Goal: Task Accomplishment & Management: Manage account settings

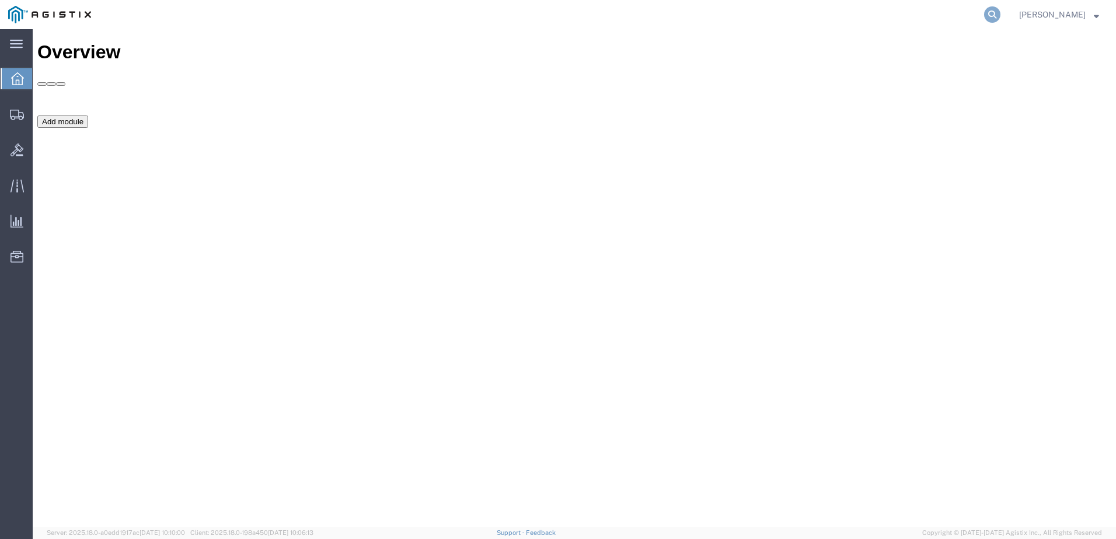
click at [1000, 20] on icon at bounding box center [992, 14] width 16 height 16
click at [984, 19] on input "search" at bounding box center [806, 15] width 355 height 28
type input "GDIT-73866"
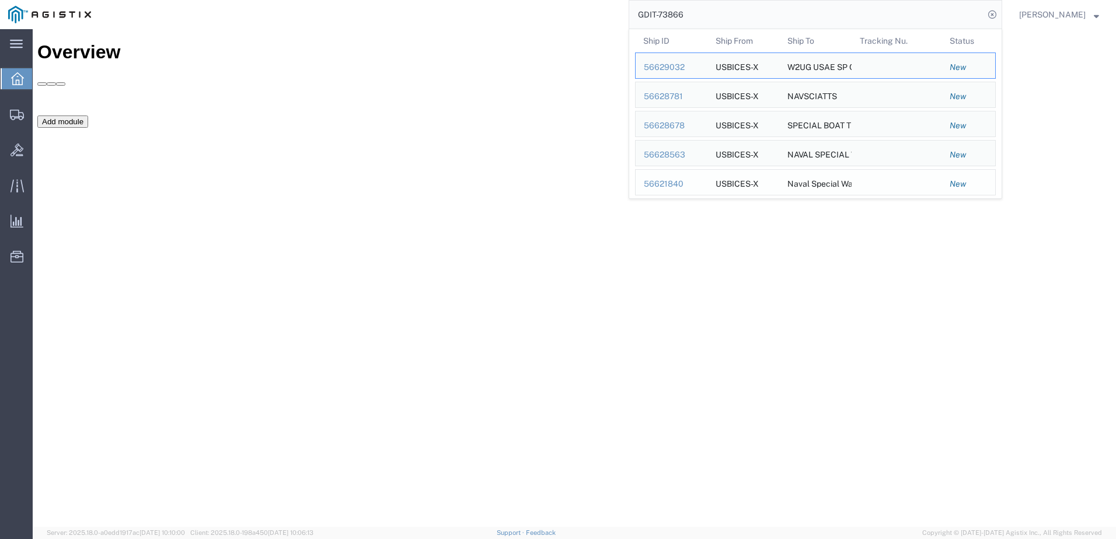
click at [693, 184] on div "56621840" at bounding box center [671, 184] width 55 height 12
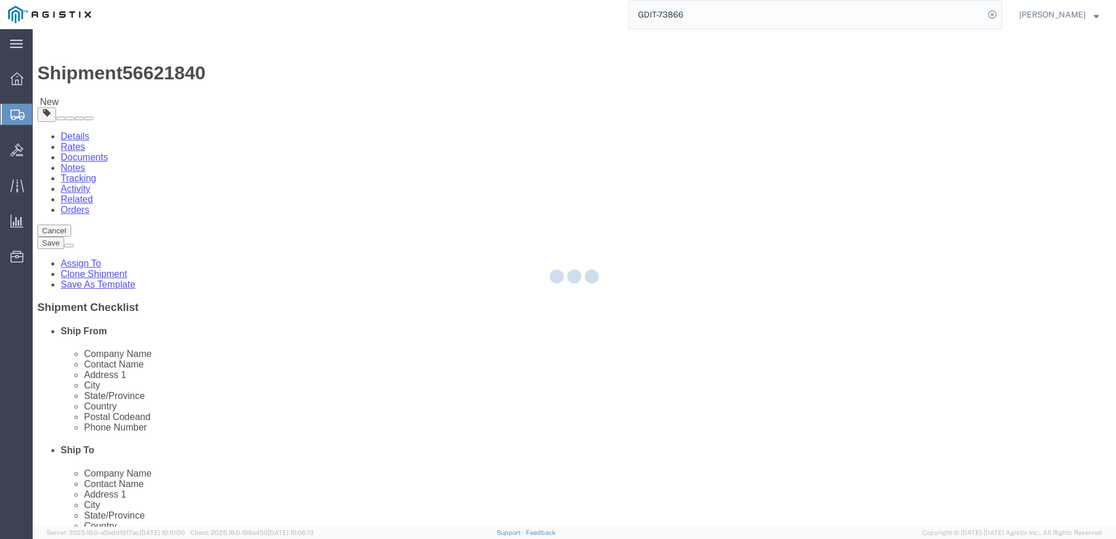
select select "69651"
select select
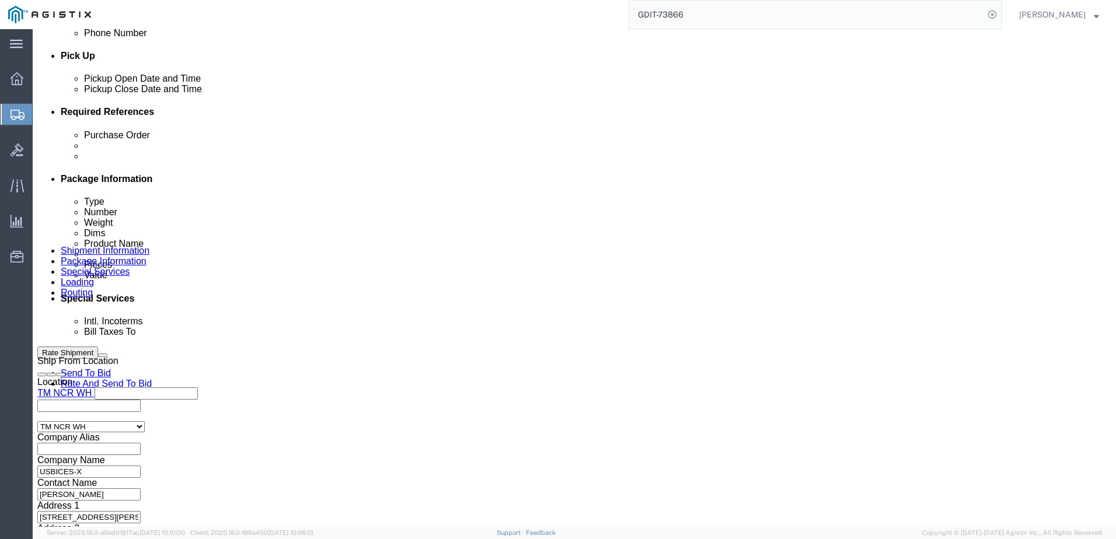
scroll to position [689, 0]
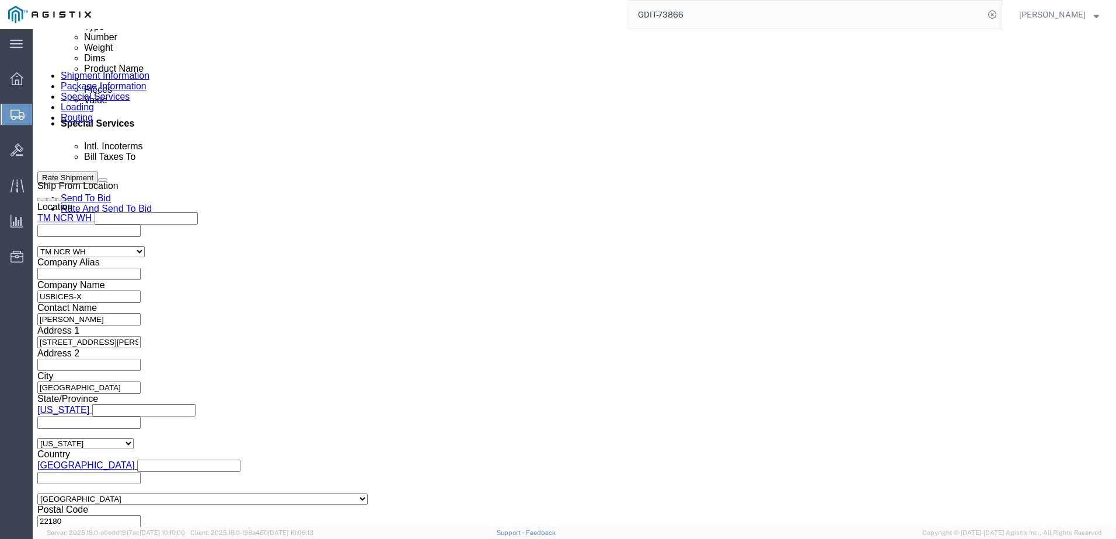
click button "Continue"
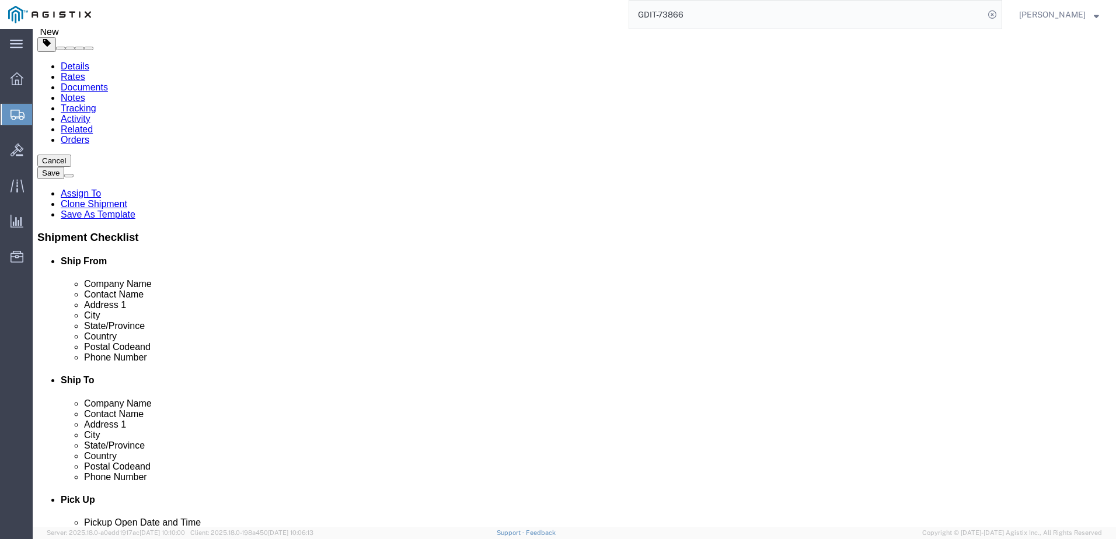
scroll to position [175, 0]
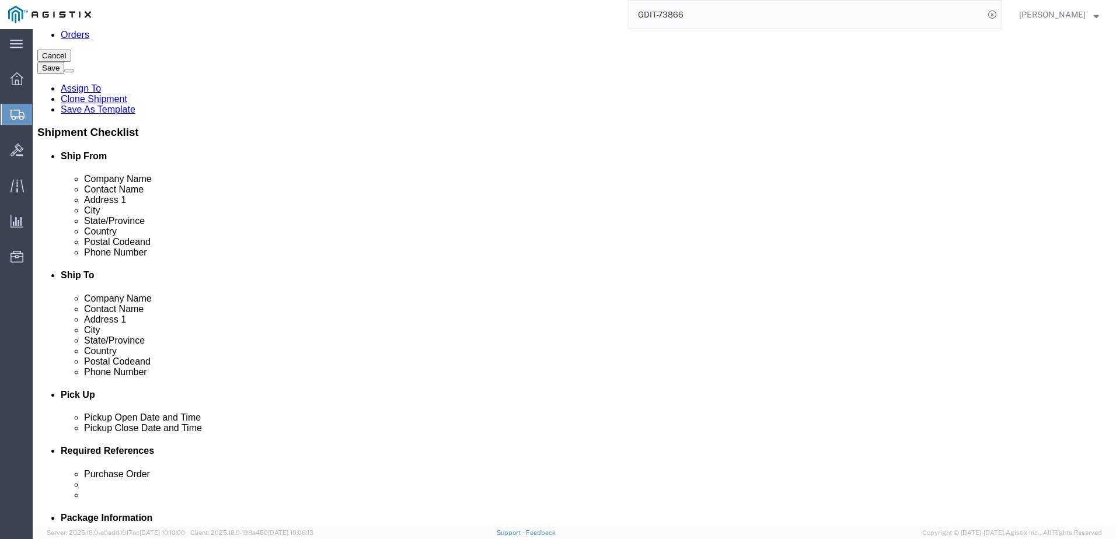
click div "Save in commodity library Clone this content Delete this content Dell OPTI 3000…"
click dd "863.18 USD"
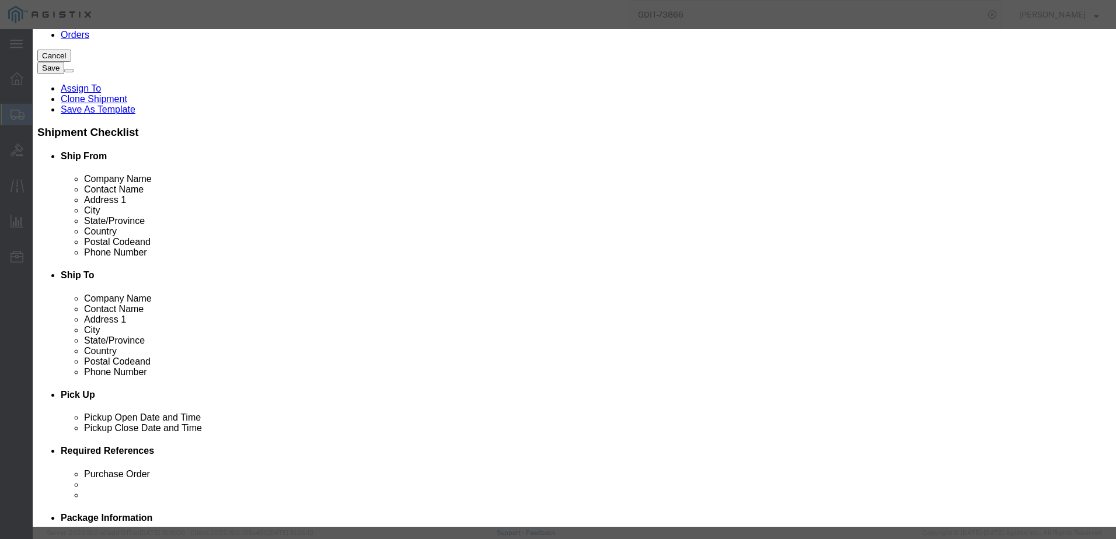
click button "Close"
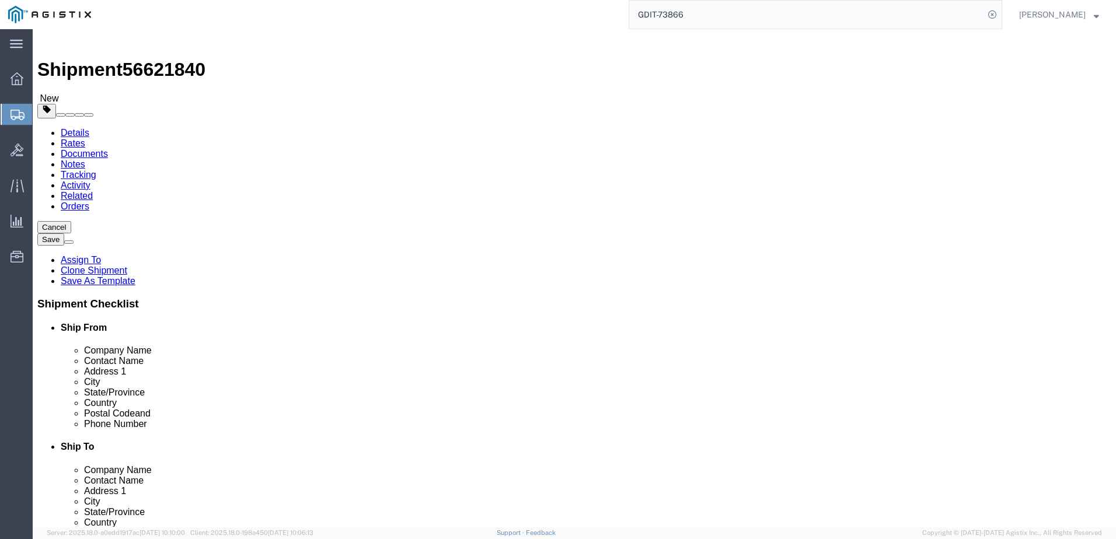
scroll to position [0, 0]
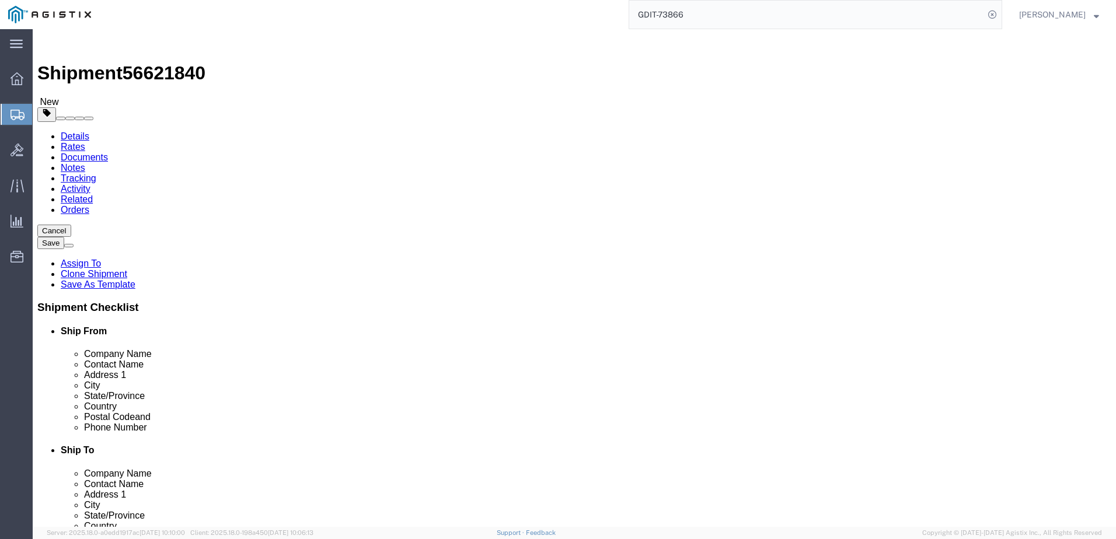
click input "text"
type input "20"
type input "18"
type input "25"
type input "44"
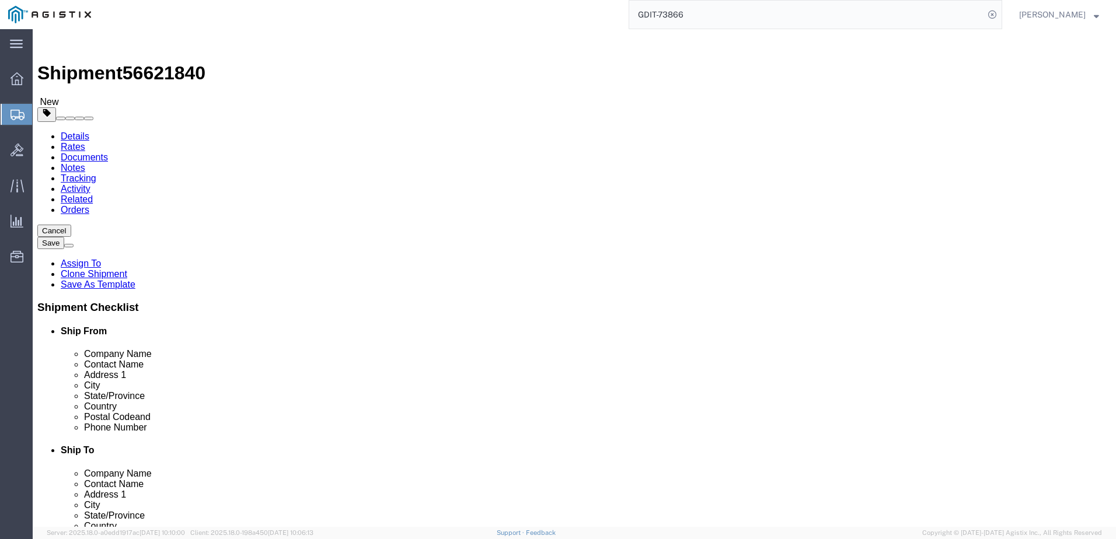
click div "Previous Continue"
click button "Rate Shipment"
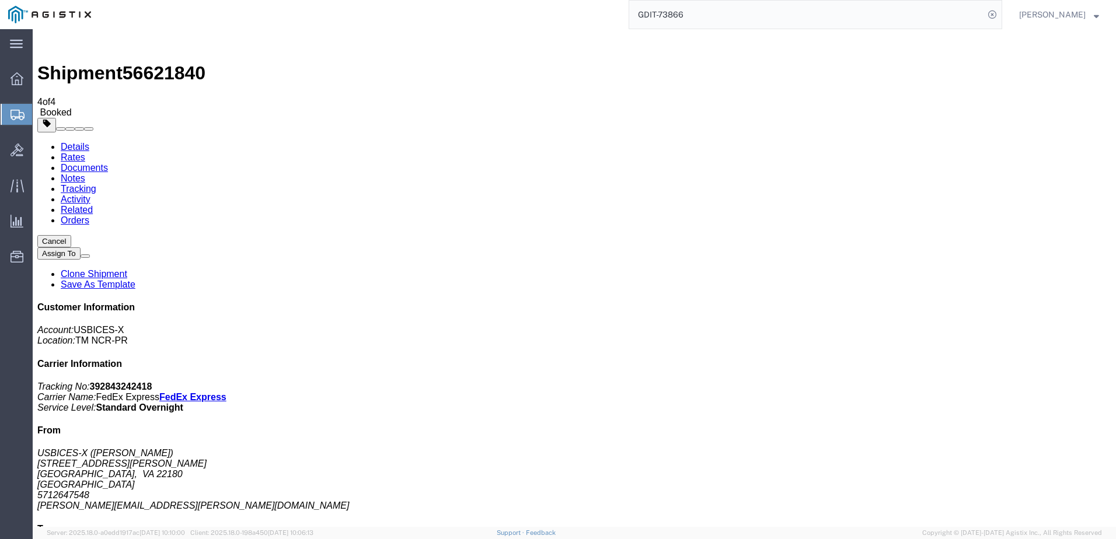
checkbox input "true"
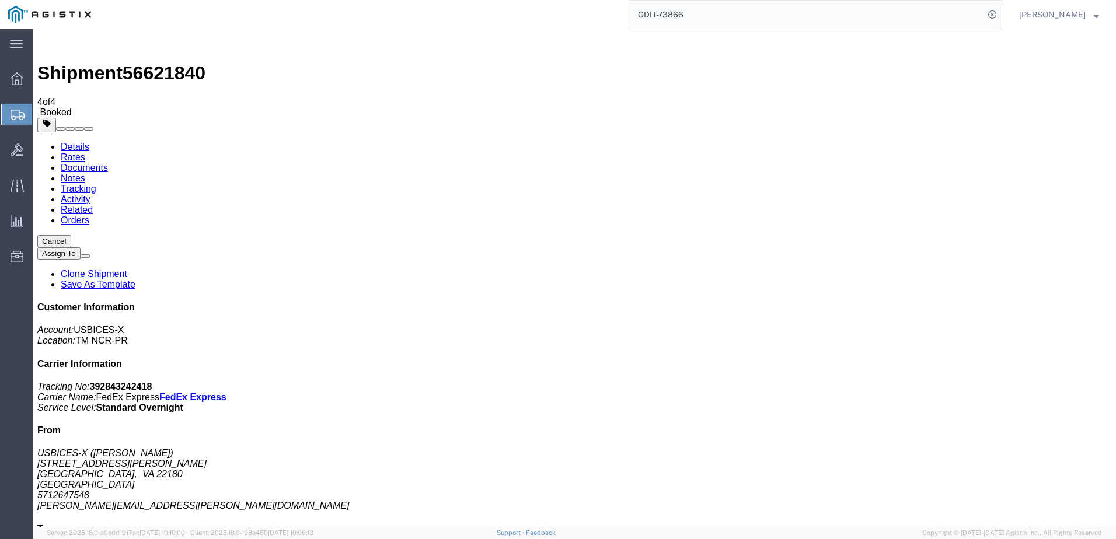
click at [709, 15] on input "GDIT-73866" at bounding box center [806, 15] width 355 height 28
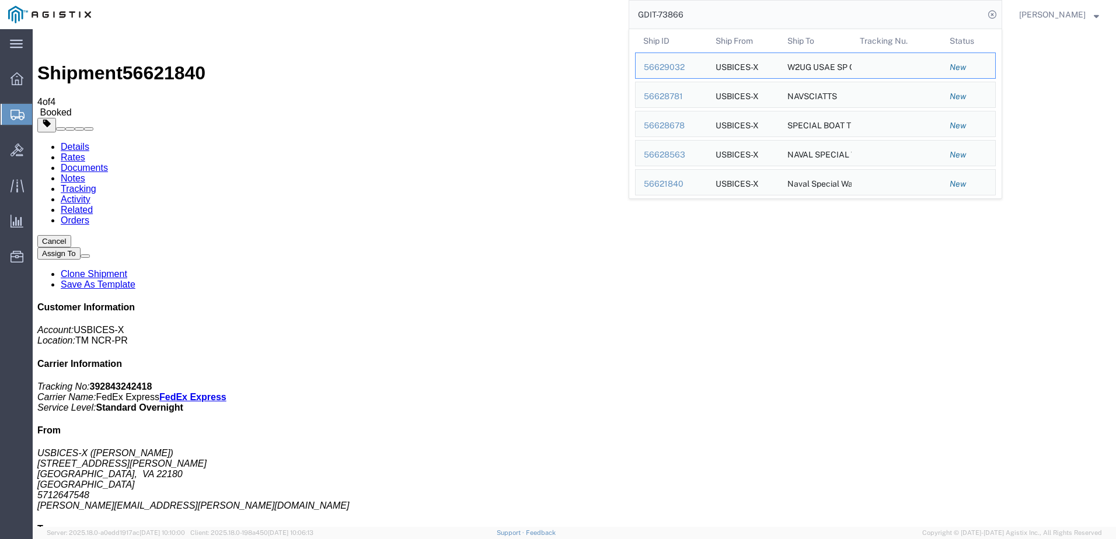
click at [709, 15] on input "GDIT-73866" at bounding box center [806, 15] width 355 height 28
paste input "56628563"
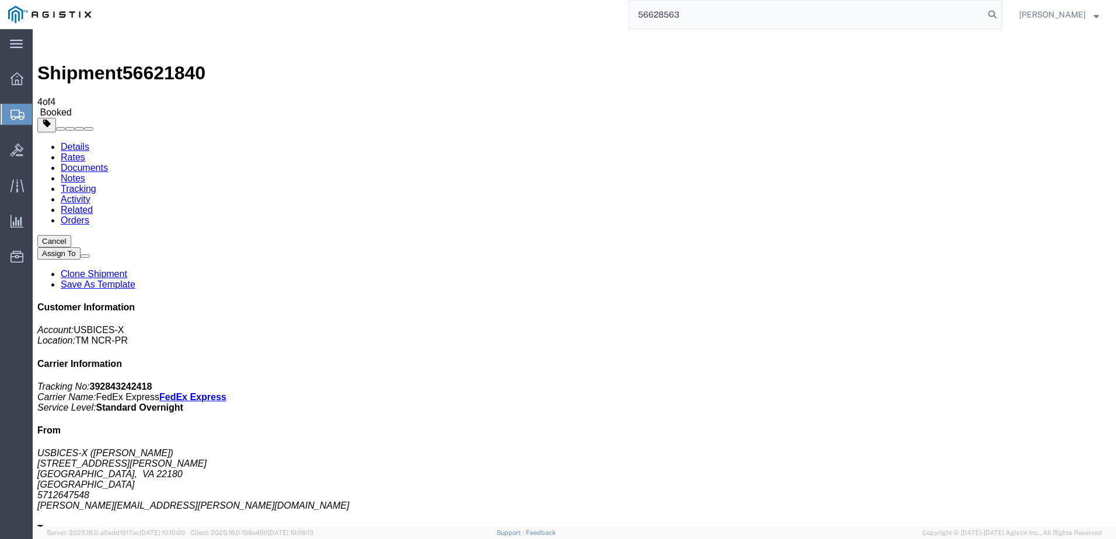
type input "56628563"
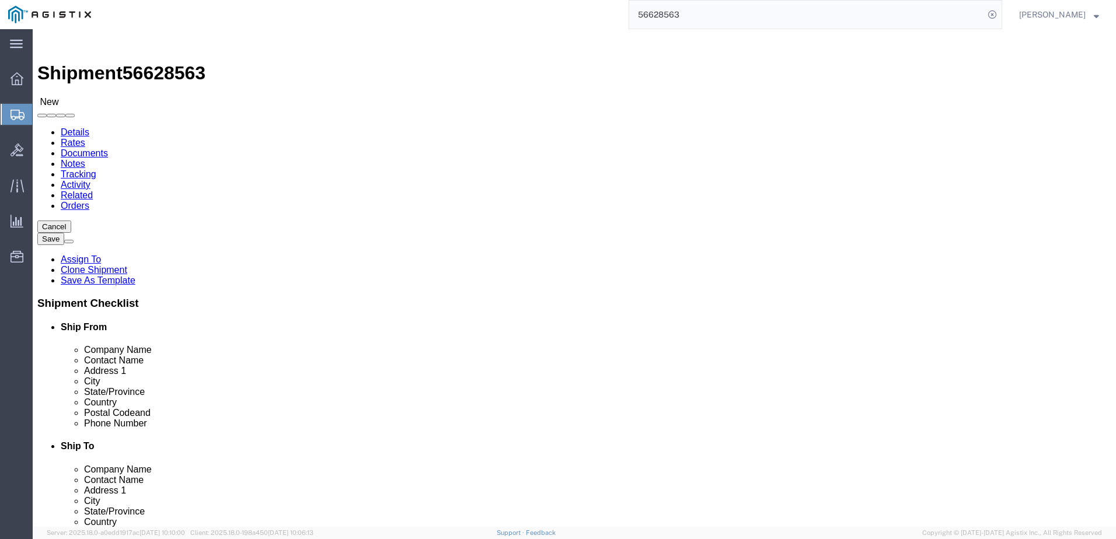
select select "69651"
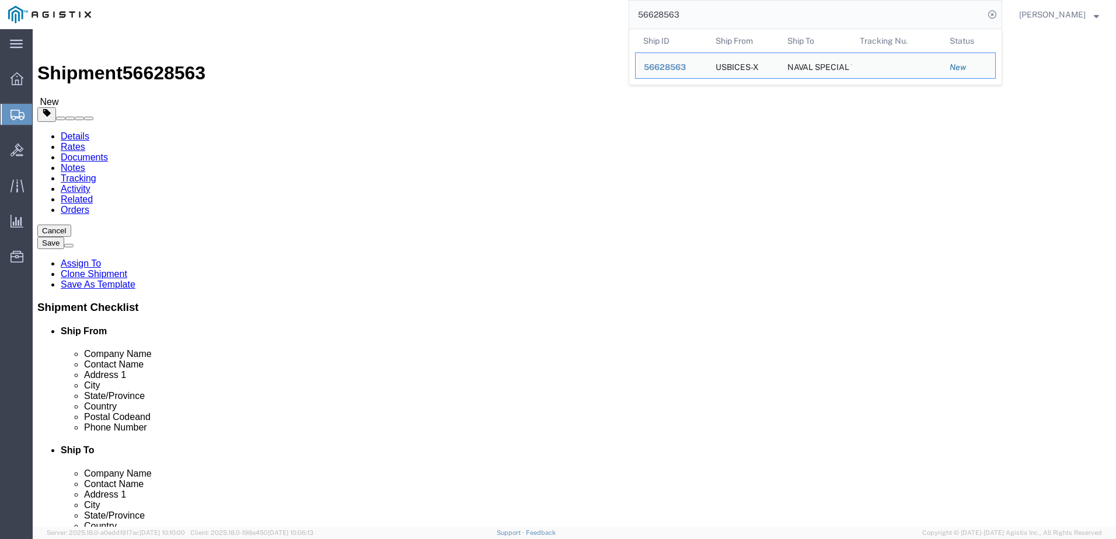
drag, startPoint x: 548, startPoint y: 79, endPoint x: 574, endPoint y: 83, distance: 26.0
click div "Shipment Information Package Information Special Services Loading Routing"
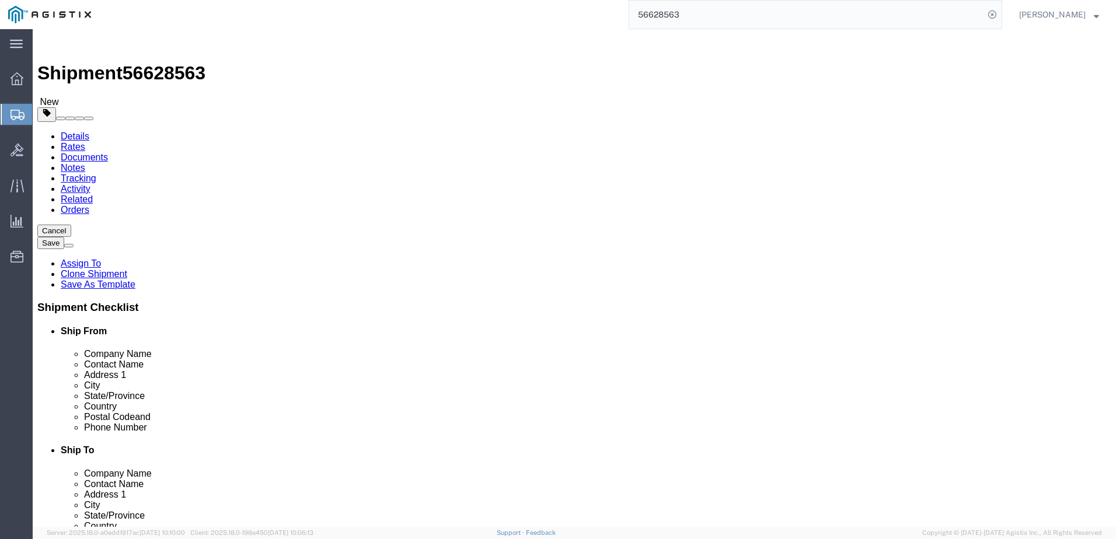
click input "text"
type input "[PERSON_NAME]"
drag, startPoint x: 640, startPoint y: 430, endPoint x: 658, endPoint y: 410, distance: 26.9
click div "Location Select Select My Profile Location Master Location [GEOGRAPHIC_DATA] TM…"
click input "text"
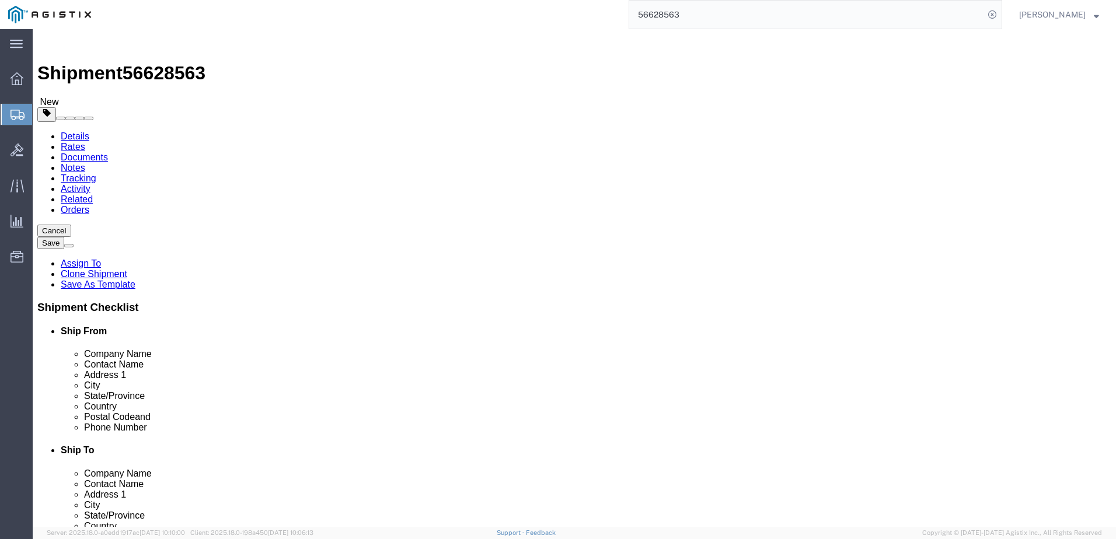
paste input "[DOMAIN_NAME][EMAIL_ADDRESS][PERSON_NAME][DOMAIN_NAME]"
type input "[DOMAIN_NAME][EMAIL_ADDRESS][PERSON_NAME][DOMAIN_NAME]"
click input "checkbox"
checkbox input "true"
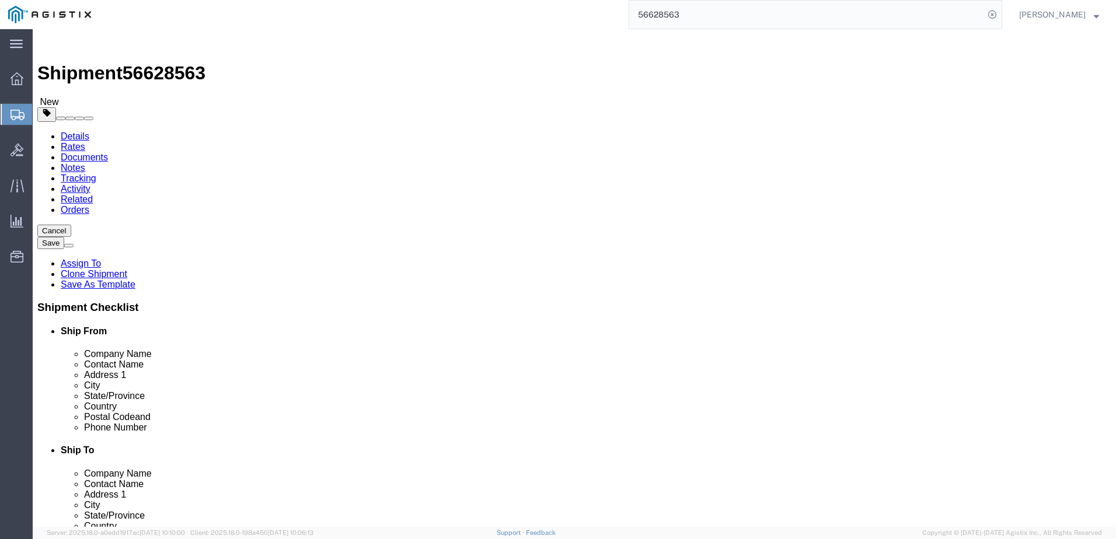
click input "text"
paste input "[PHONE_NUMBER]"
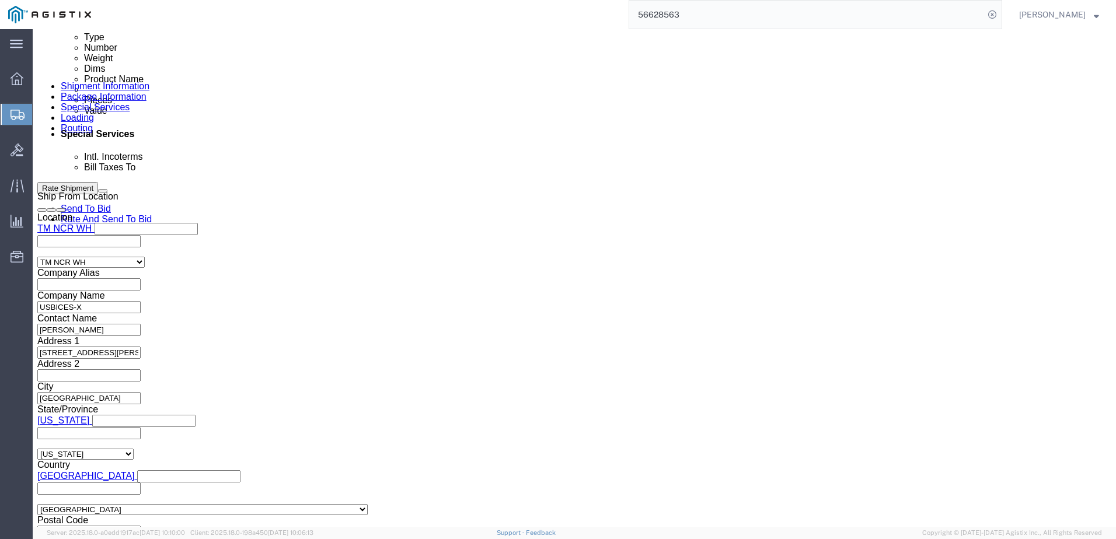
scroll to position [701, 0]
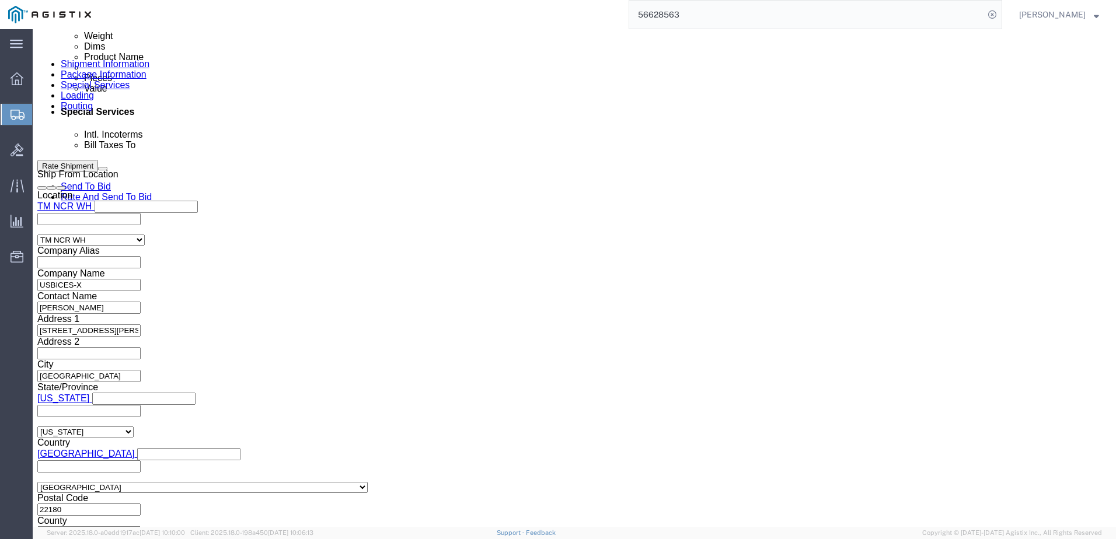
type input "[PHONE_NUMBER]"
click button "Continue"
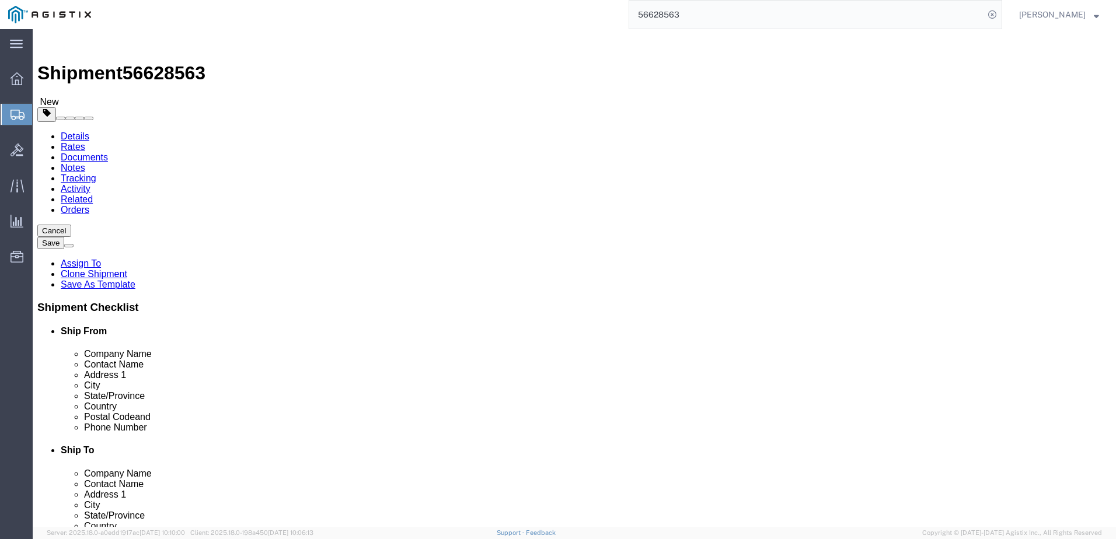
click input "text"
type input "20"
type input "18"
type input "25"
type input "44.5"
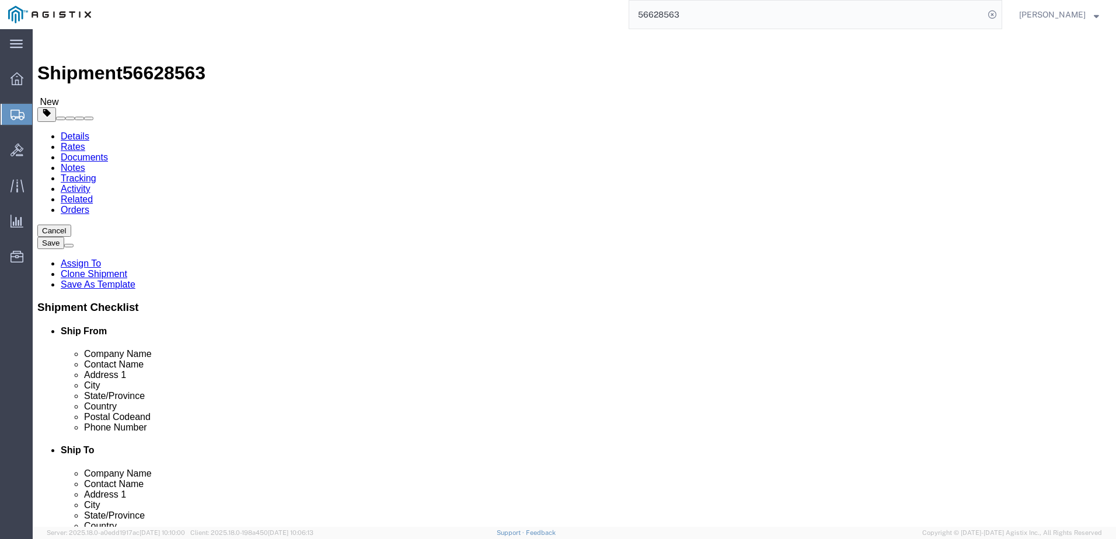
click button "Continue"
click icon
click button "Rate Shipment"
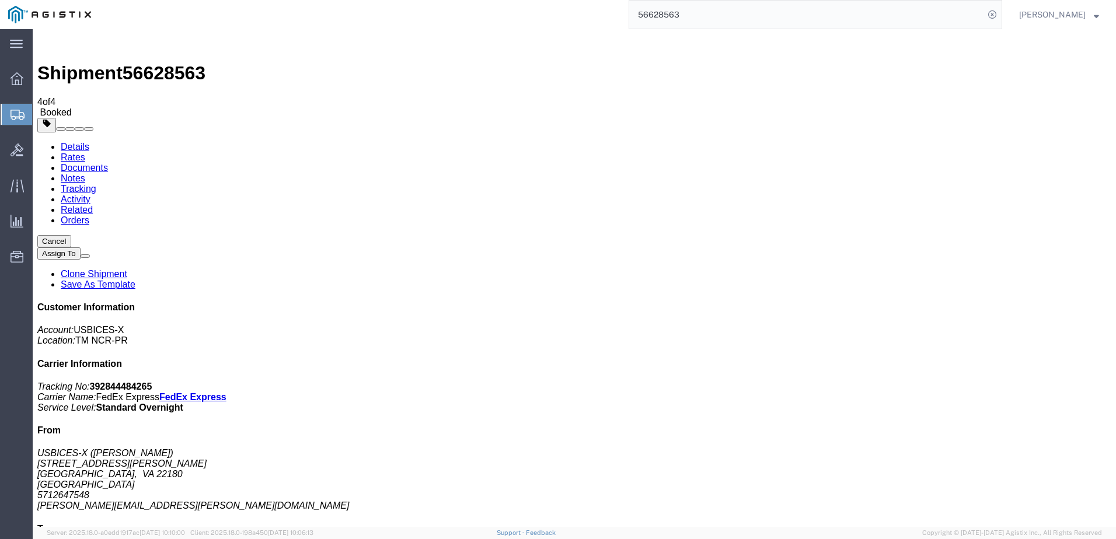
drag, startPoint x: 47, startPoint y: 207, endPoint x: 59, endPoint y: 208, distance: 12.3
checkbox input "true"
click at [697, 20] on input "56628563" at bounding box center [806, 15] width 355 height 28
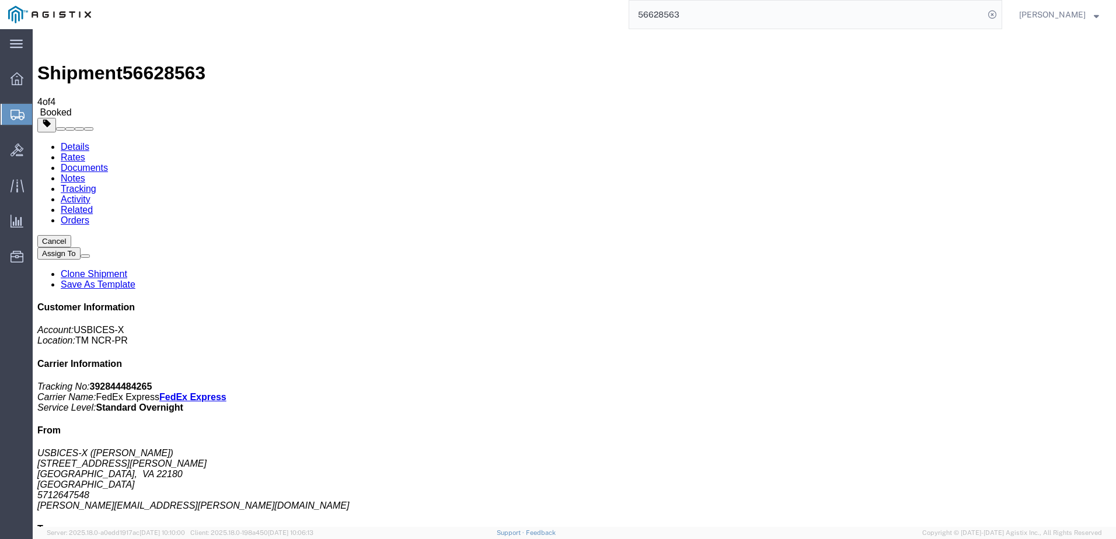
click at [697, 20] on input "56628563" at bounding box center [806, 15] width 355 height 28
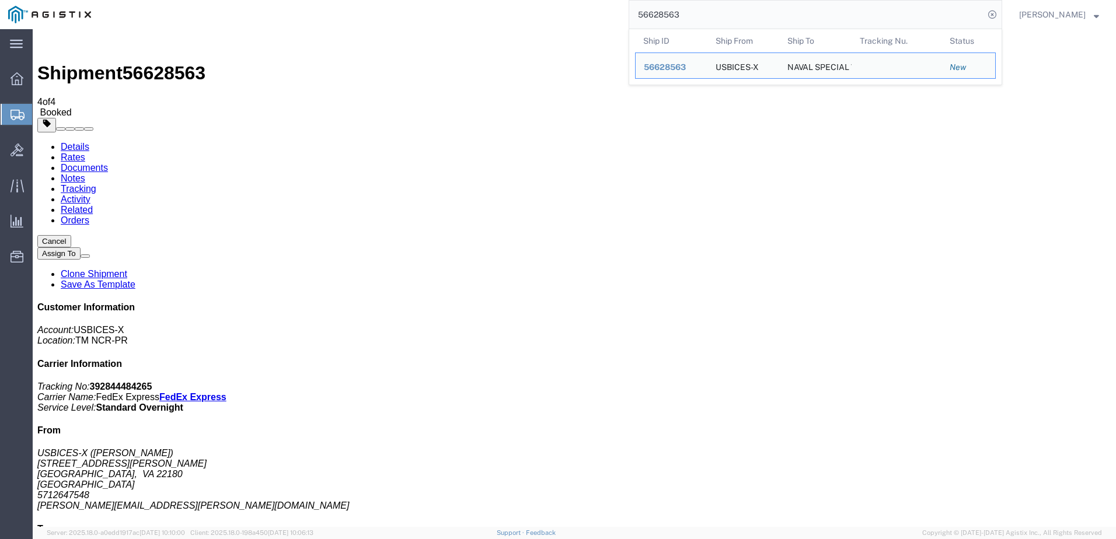
paste input "678"
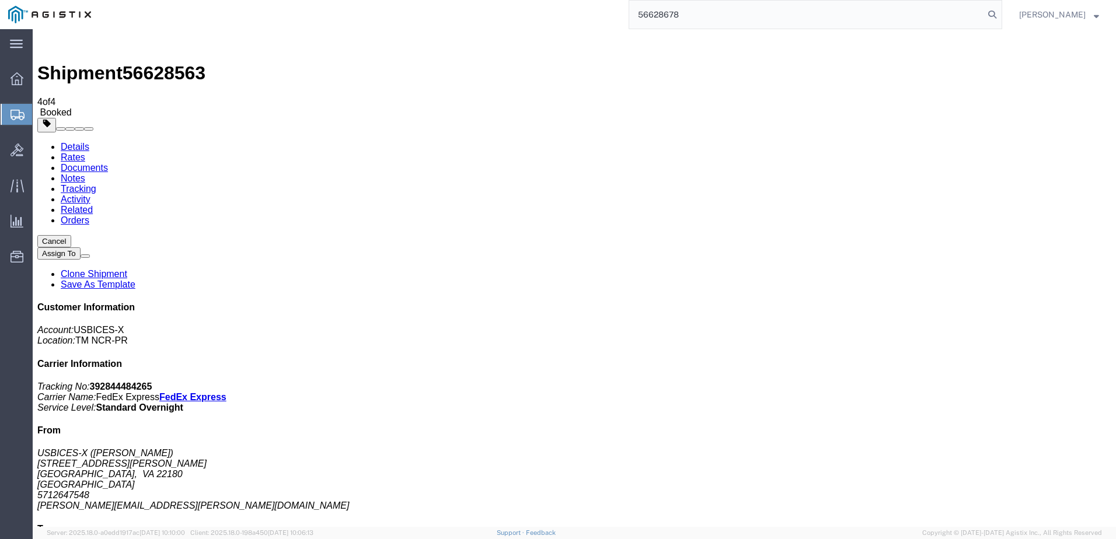
type input "56628678"
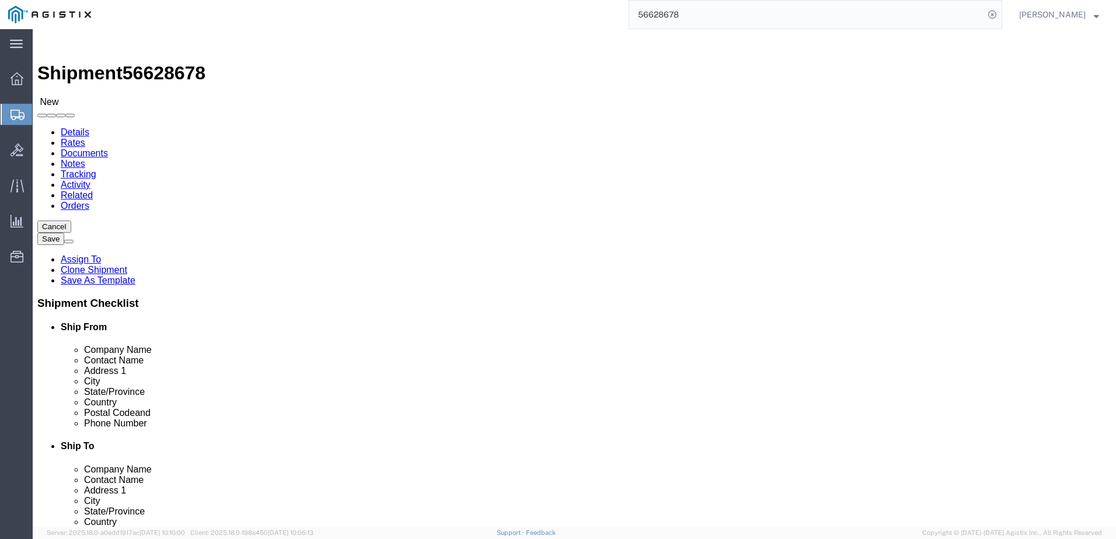
select select "69651"
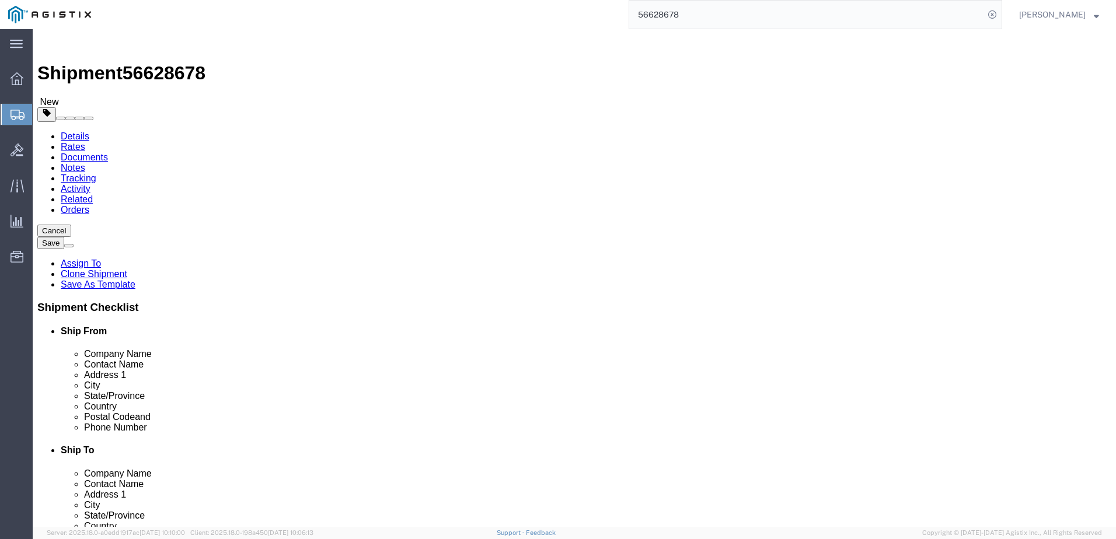
click input "text"
paste input "[PERSON_NAME]"
type input "[PERSON_NAME]"
click input "text"
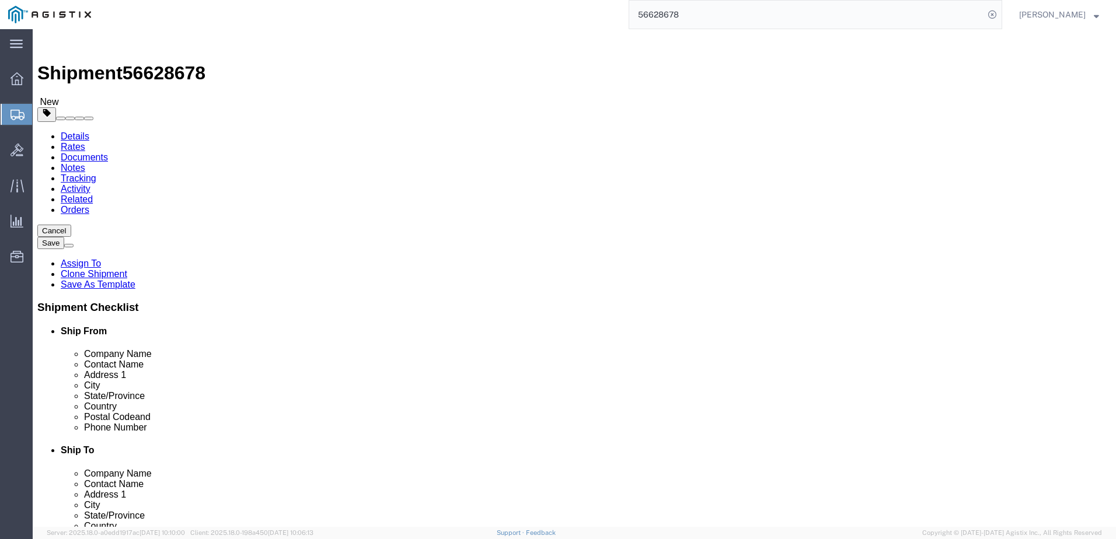
click input "text"
paste input "[PERSON_NAME][EMAIL_ADDRESS][PERSON_NAME][DOMAIN_NAME]"
click input "[PERSON_NAME][EMAIL_ADDRESS][PERSON_NAME][DOMAIN_NAME]"
type input "[PERSON_NAME][EMAIL_ADDRESS][PERSON_NAME][DOMAIN_NAME]"
click input "text"
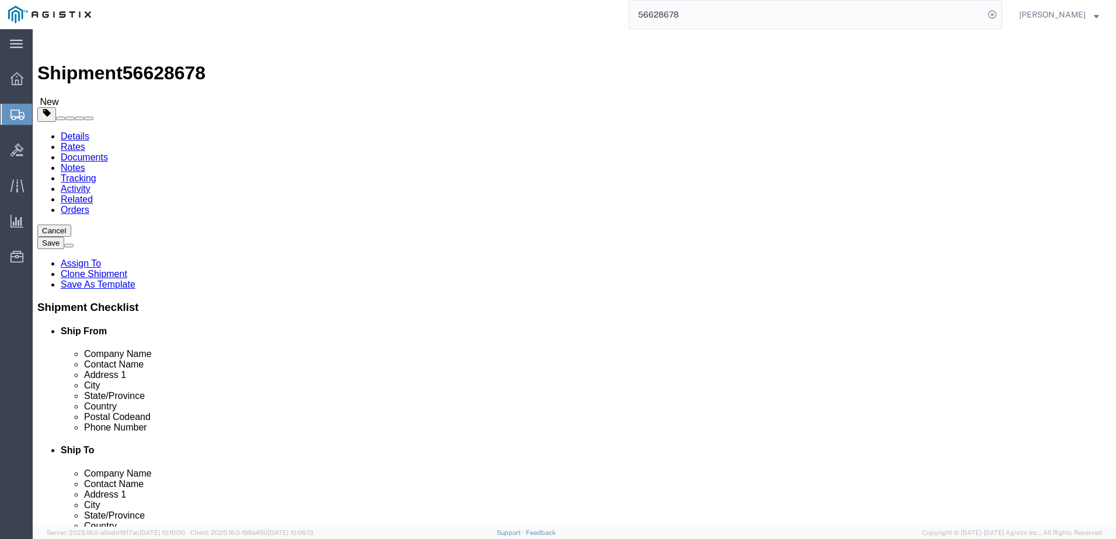
paste input "[PHONE_NUMBER]"
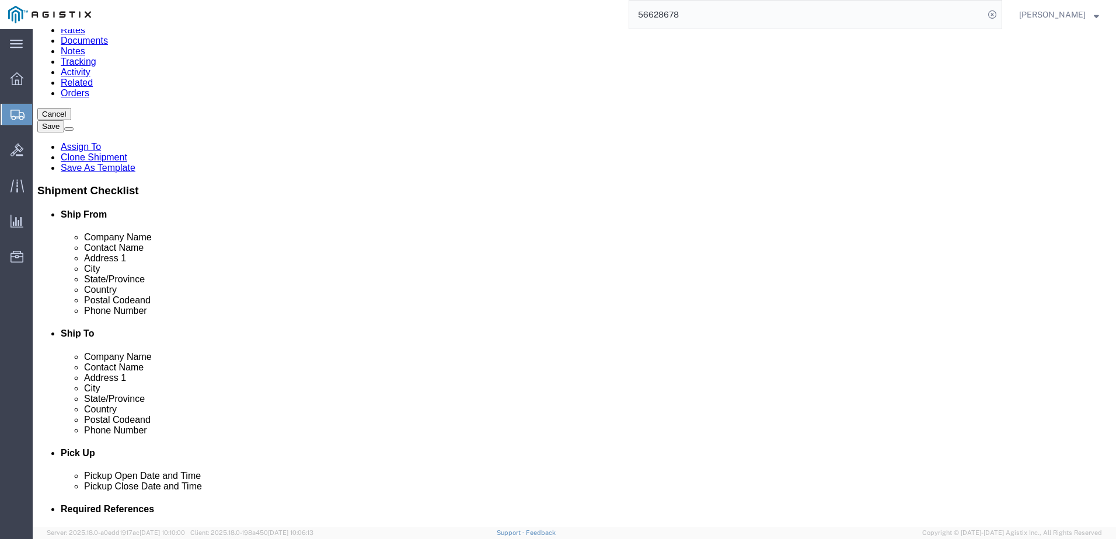
type input "[PHONE_NUMBER]"
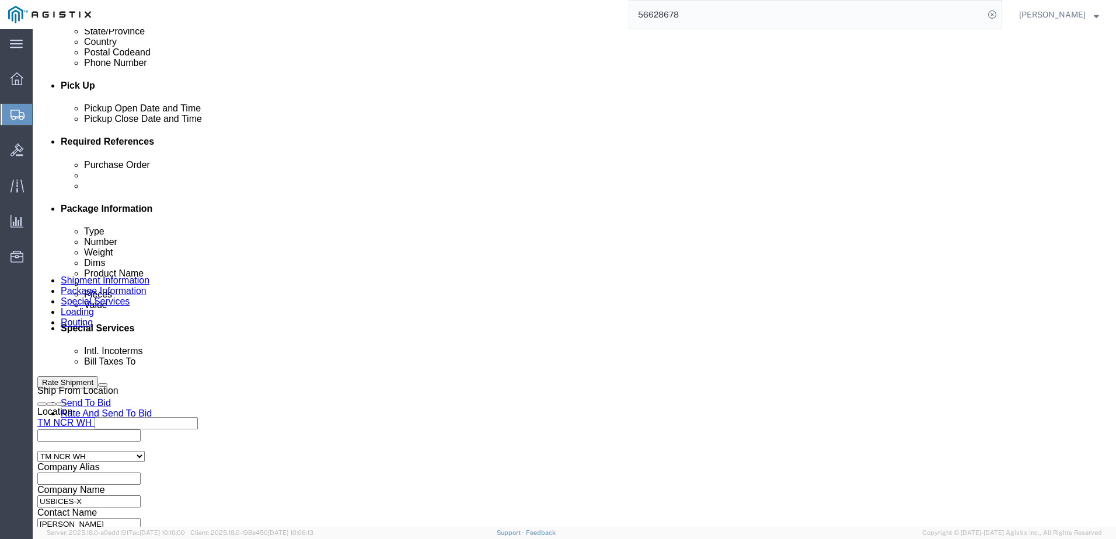
scroll to position [701, 0]
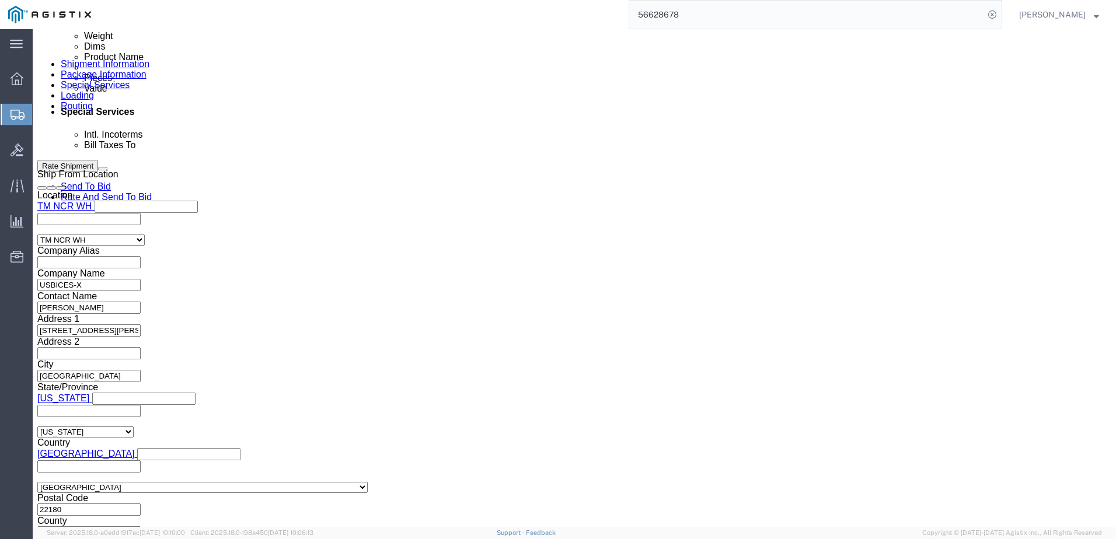
click button "Continue"
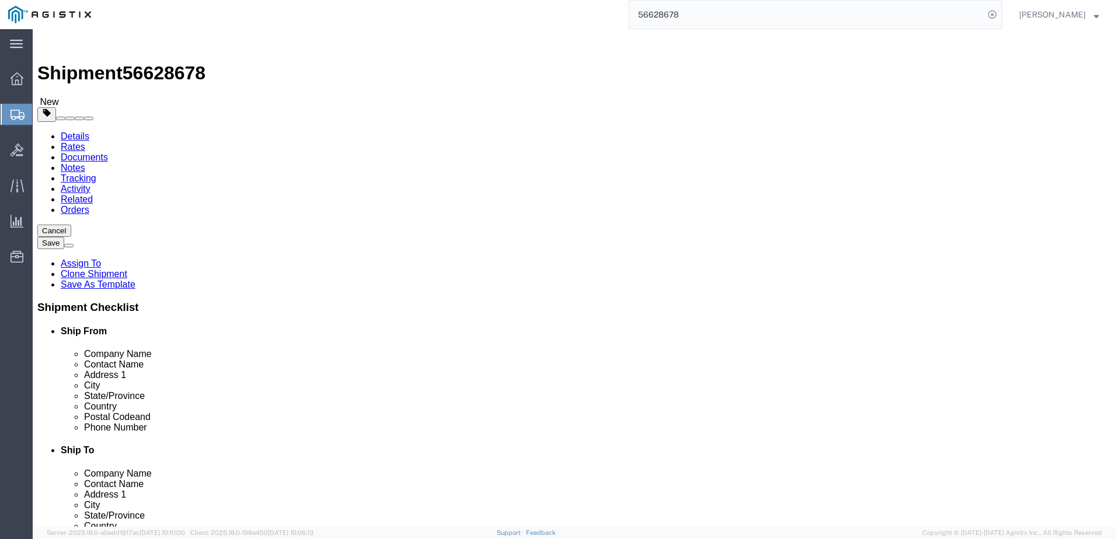
click div "Previous Continue"
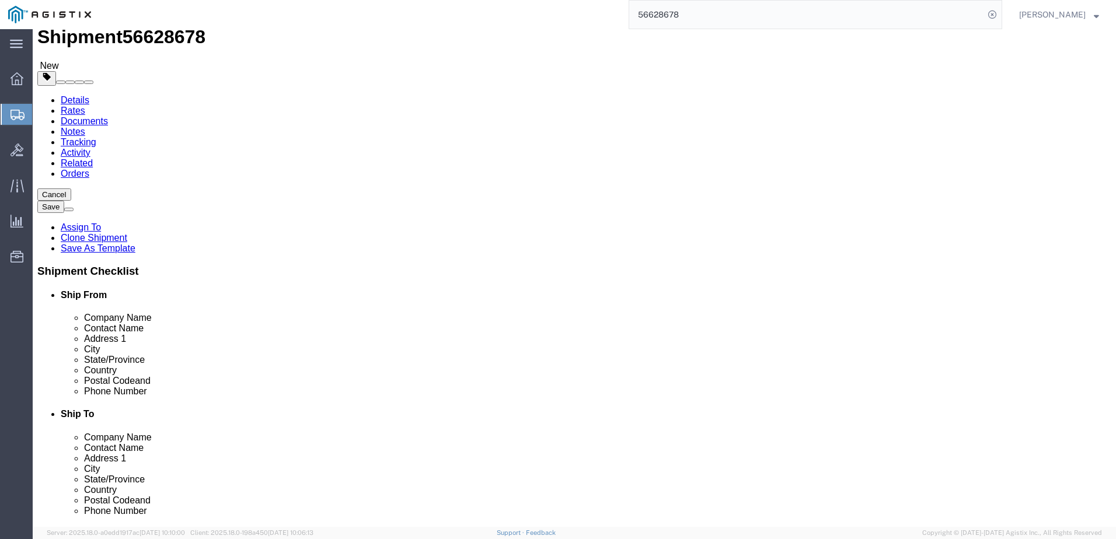
scroll to position [56, 0]
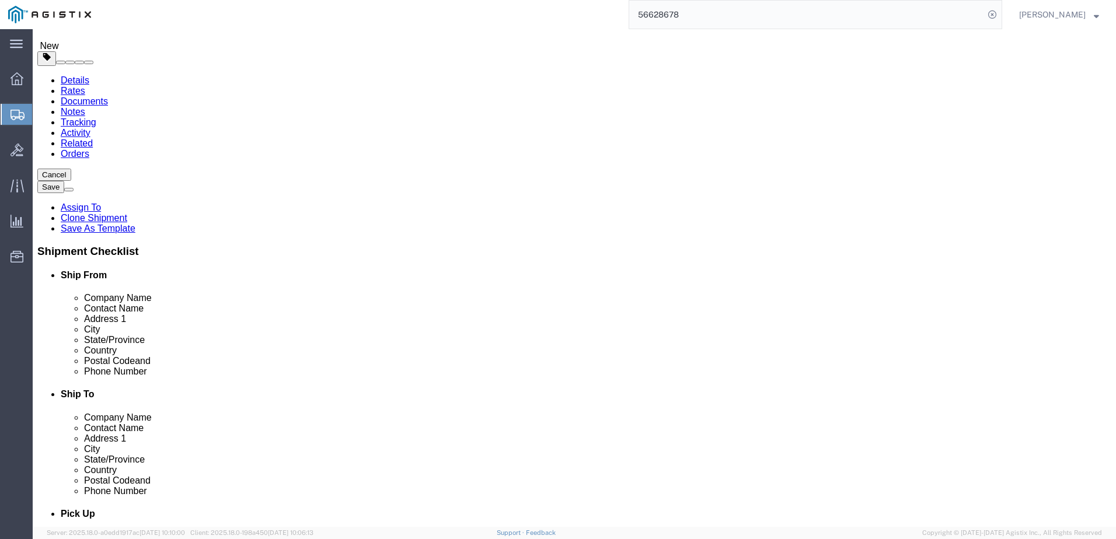
click div "Previous Continue"
click input "text"
type input "20"
type input "2"
type input "0"
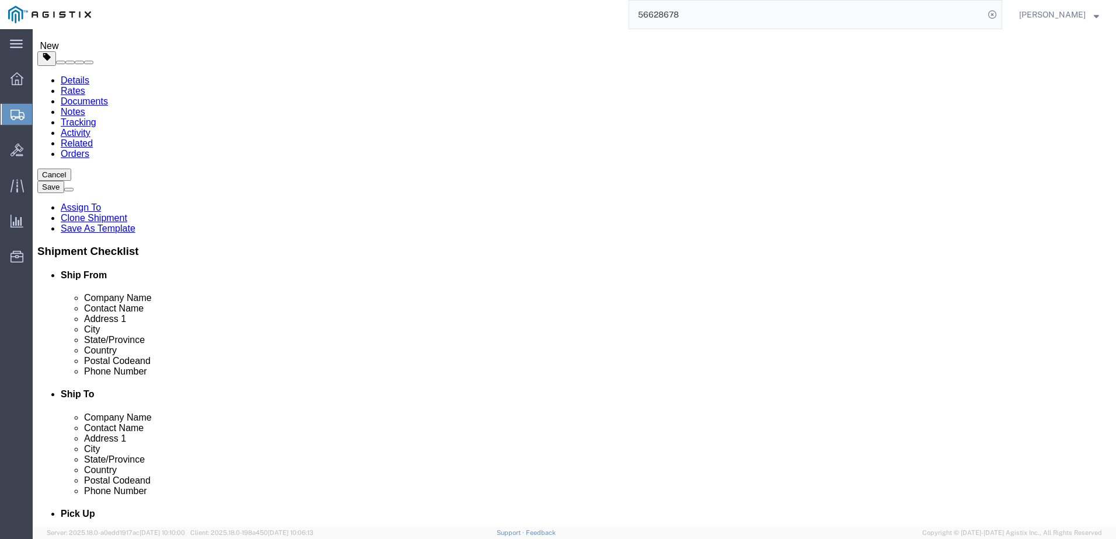
click input "2"
type input "20"
type input "7"
type input "13.5"
click button "Continue"
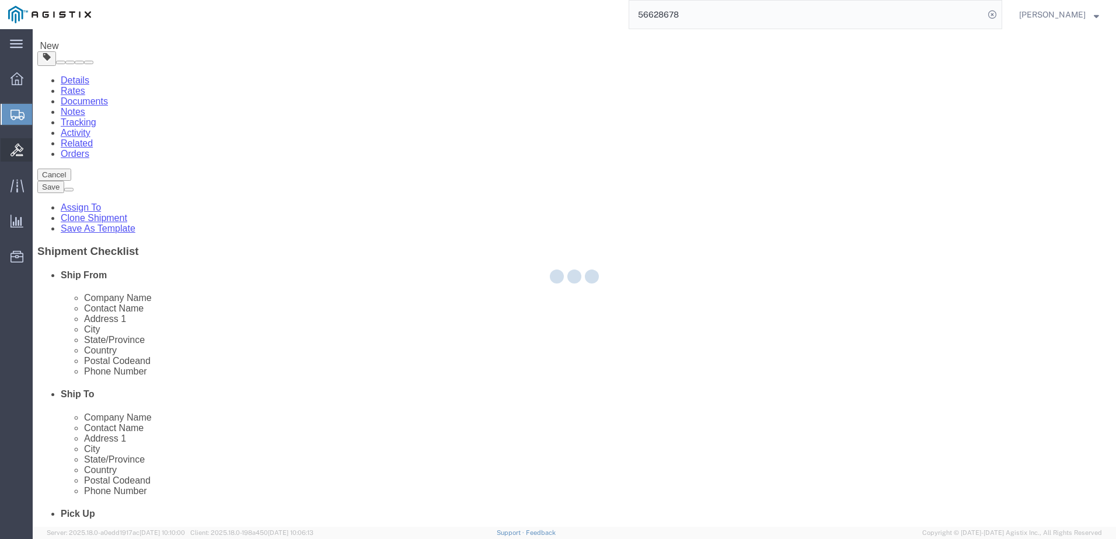
scroll to position [0, 0]
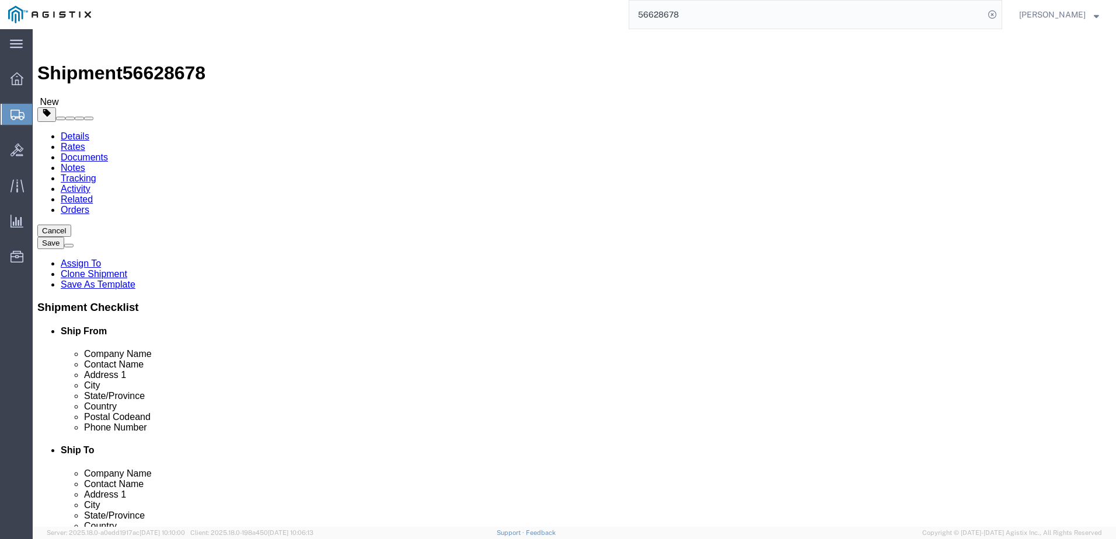
click icon
click button "Rate Shipment"
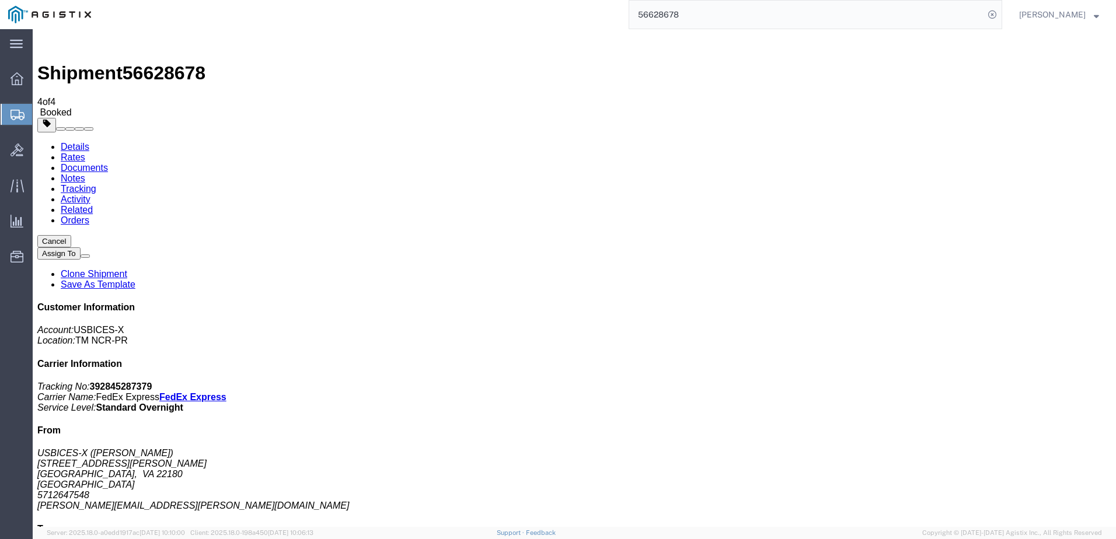
drag, startPoint x: 50, startPoint y: 208, endPoint x: 68, endPoint y: 207, distance: 18.7
checkbox input "true"
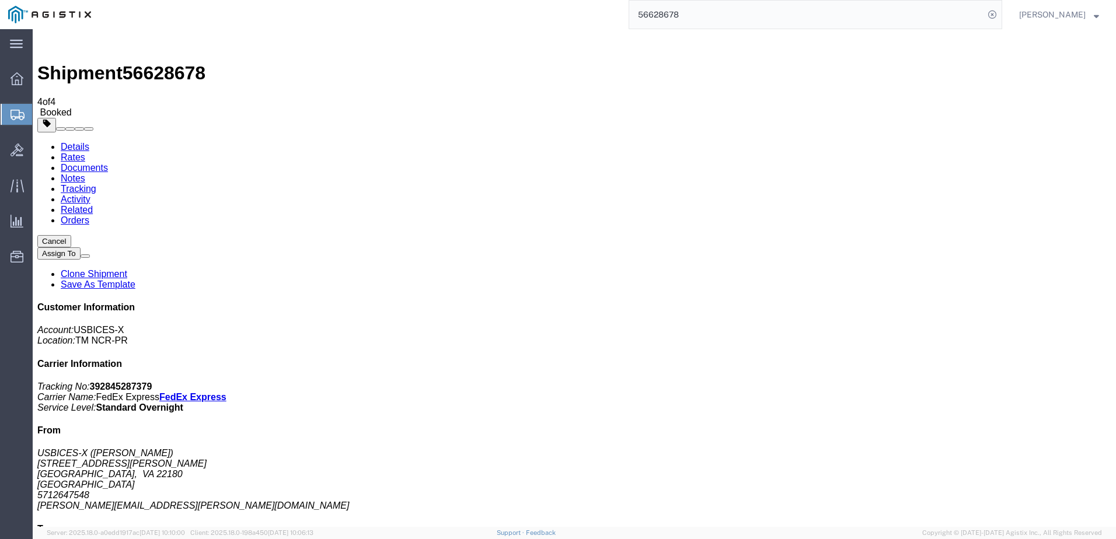
click at [759, 24] on input "56628678" at bounding box center [806, 15] width 355 height 28
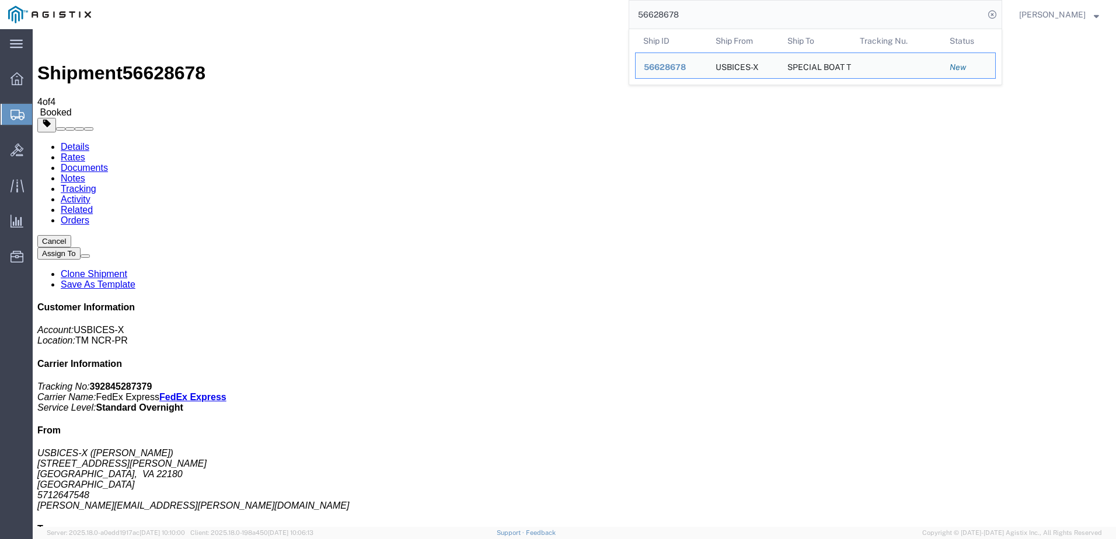
paste input "781"
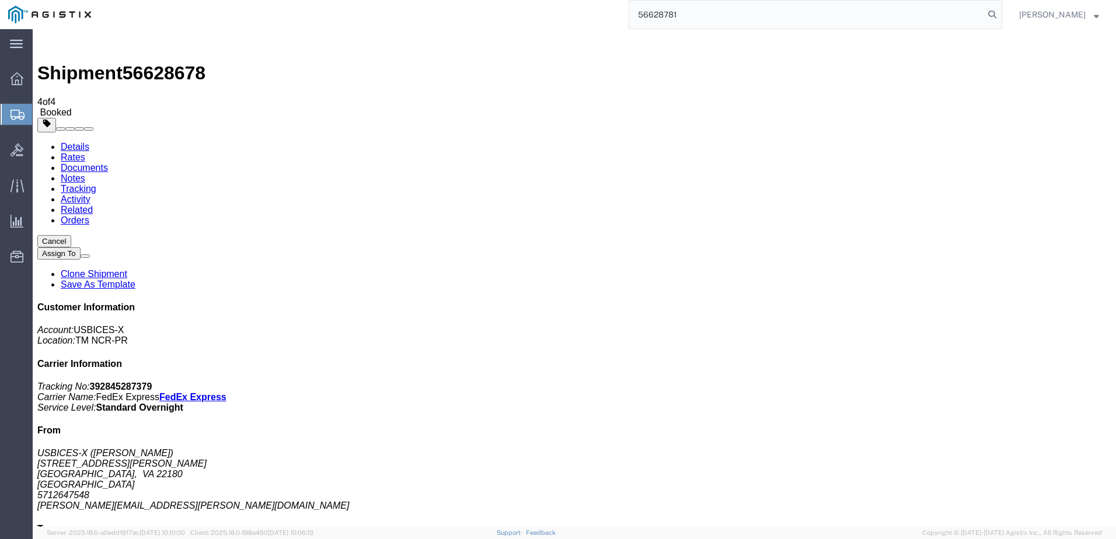
type input "56628781"
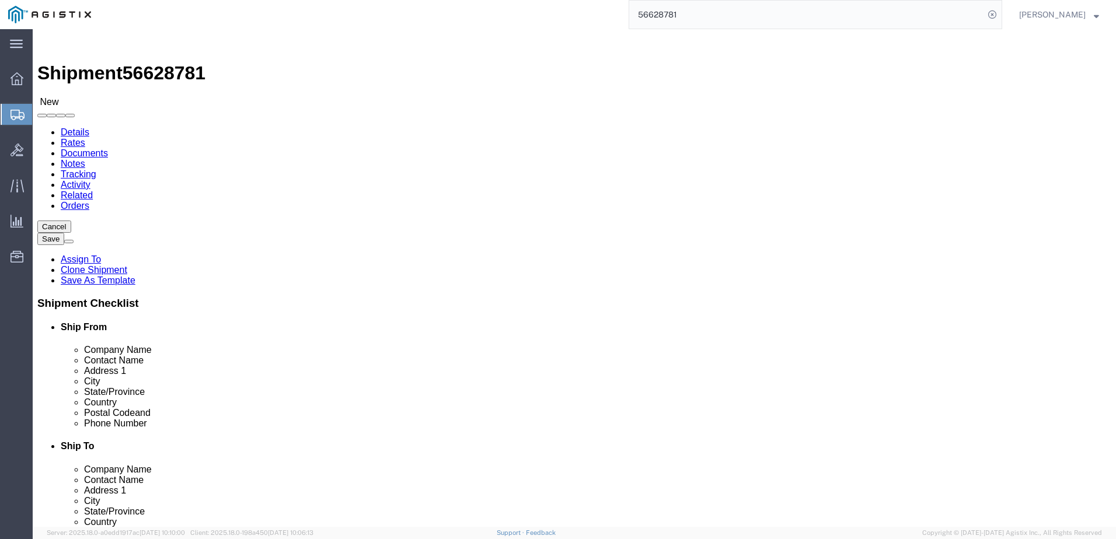
click div
select select "69651"
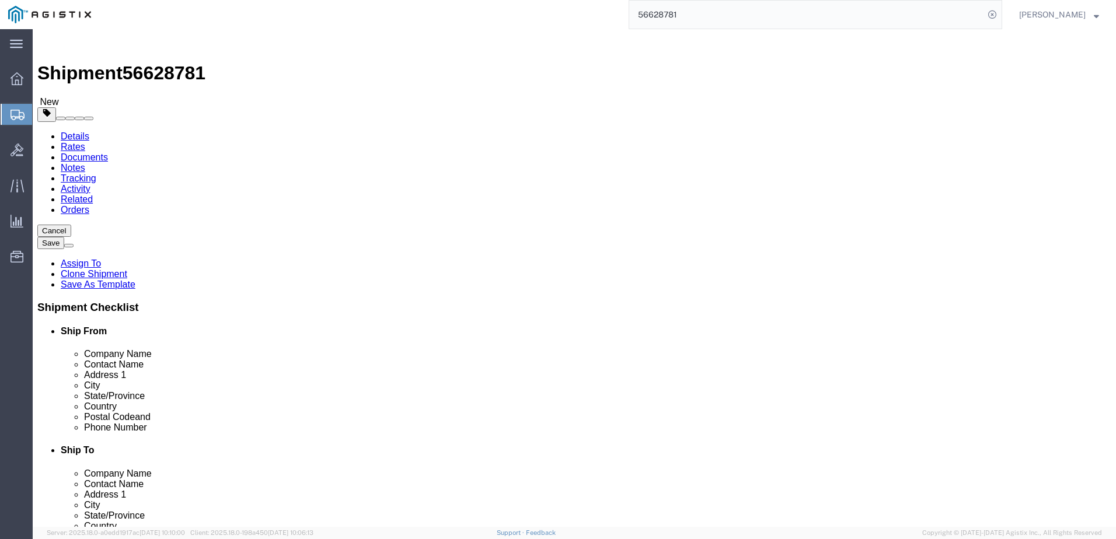
click input "text"
paste input "[PERSON_NAME]"
type input "[PERSON_NAME]"
drag, startPoint x: 697, startPoint y: 399, endPoint x: 690, endPoint y: 414, distance: 17.0
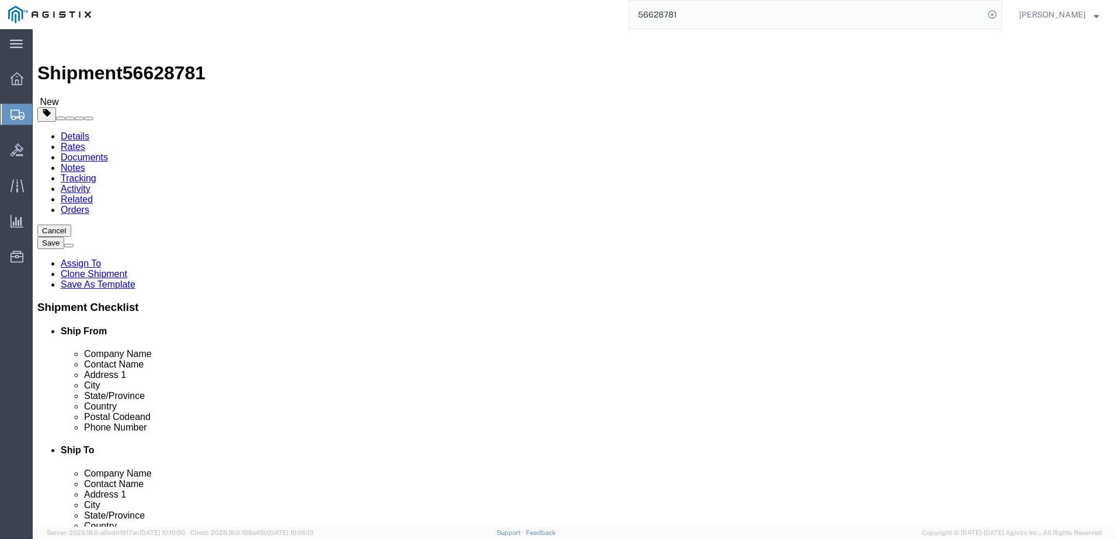
click input "text"
paste input "[PERSON_NAME][EMAIL_ADDRESS][PERSON_NAME][DOMAIN_NAME]"
click input "[PERSON_NAME][EMAIL_ADDRESS][PERSON_NAME][DOMAIN_NAME]"
type input "[PERSON_NAME][EMAIL_ADDRESS][PERSON_NAME][DOMAIN_NAME]"
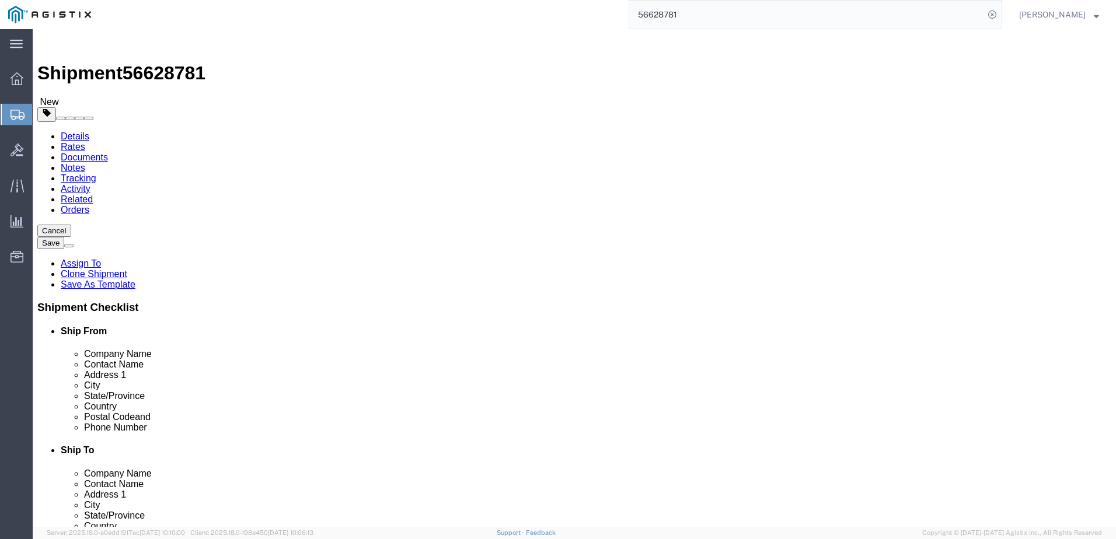
click input "text"
paste input "[PHONE_NUMBER]"
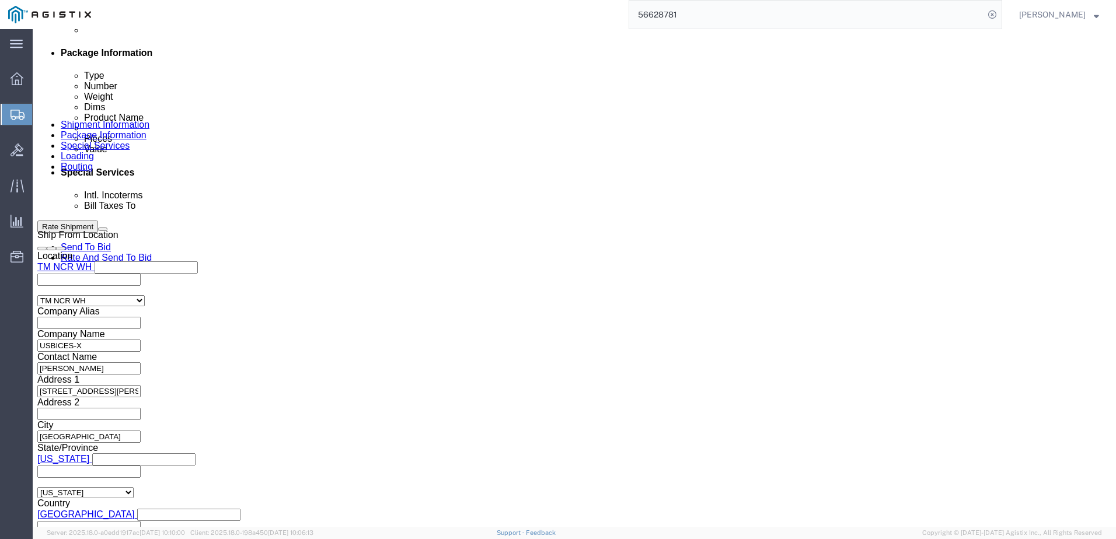
scroll to position [701, 0]
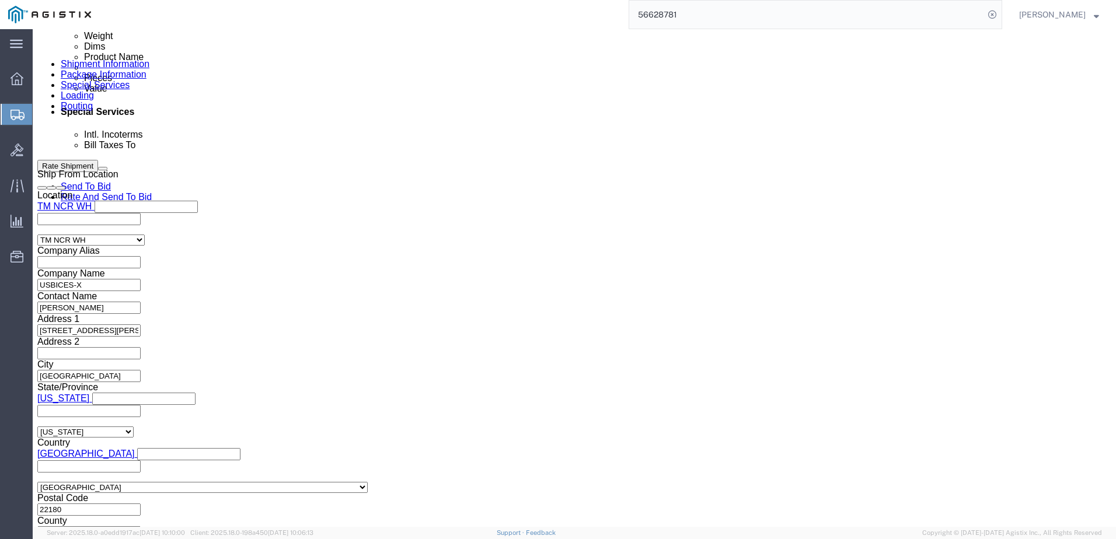
type input "[PHONE_NUMBER]"
click button "Continue"
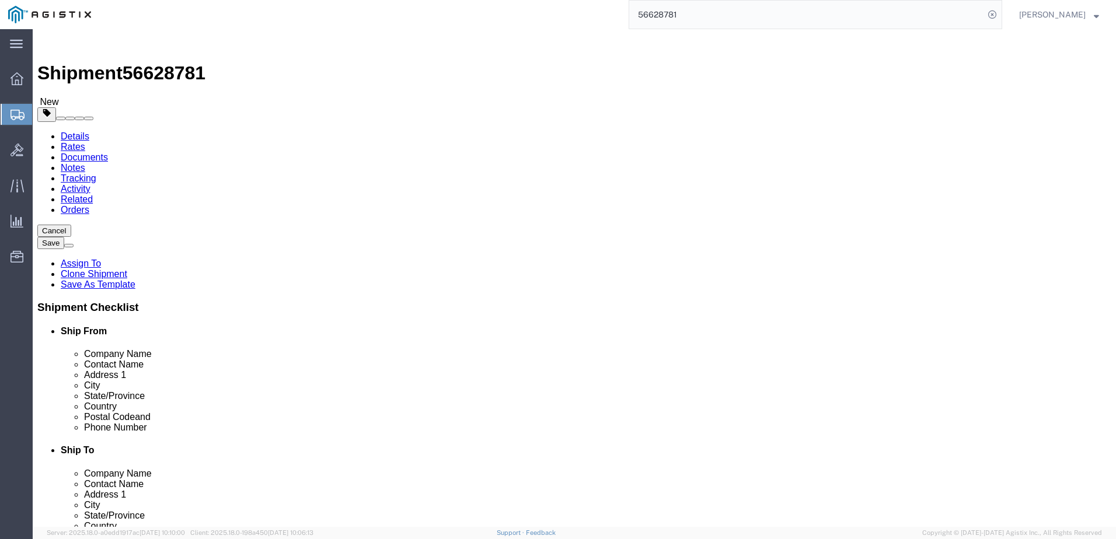
click div "Package Type Select Bale(s) Basket(s) Bolt(s) Bottle(s) Buckets Bulk Bundle(s) …"
click input "text"
type input "20"
type input "7"
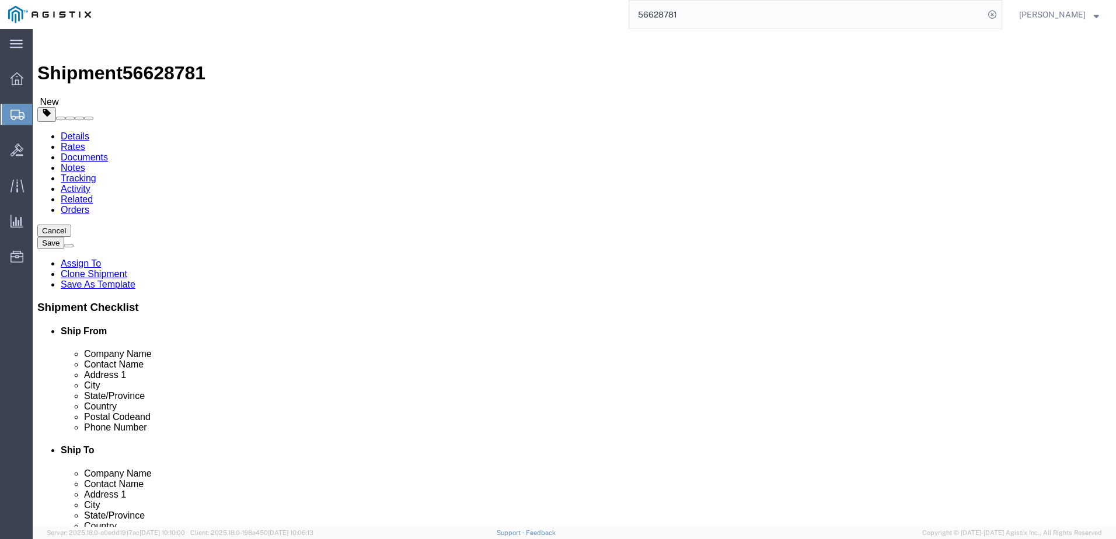
type input "13.5"
click button "Rate Shipment"
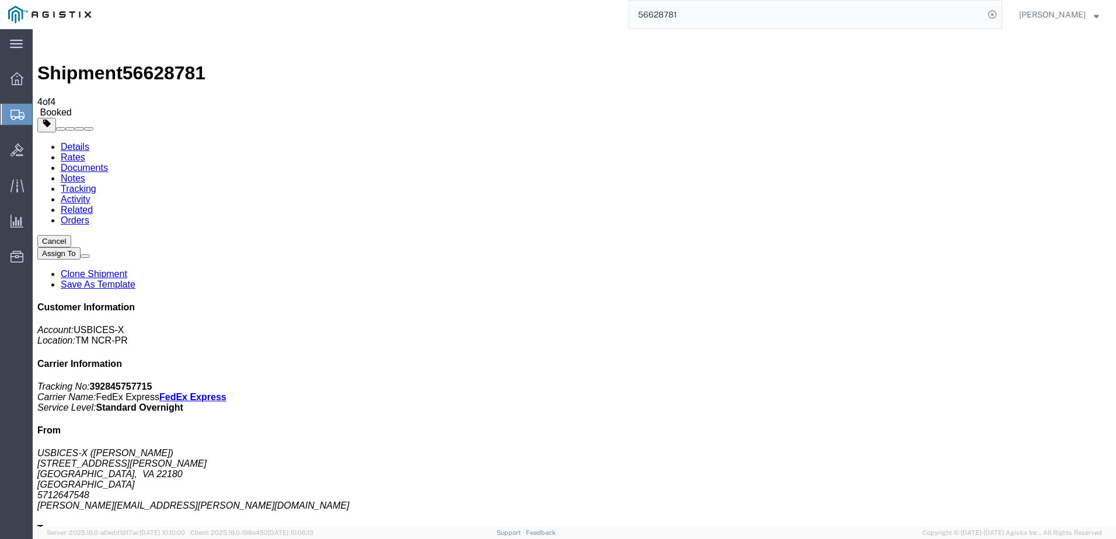
checkbox input "true"
click at [718, 19] on input "56628781" at bounding box center [806, 15] width 355 height 28
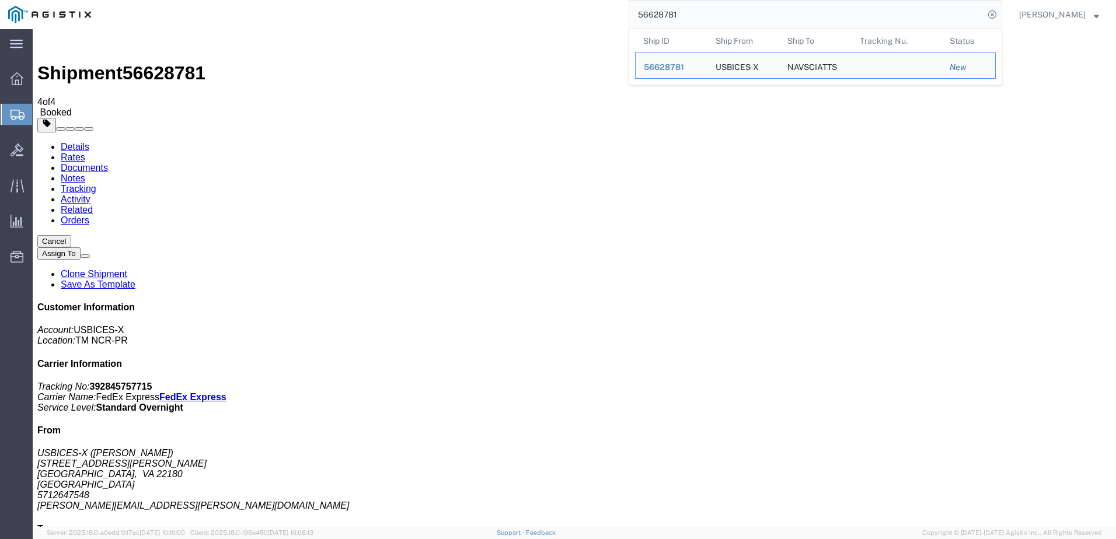
click at [718, 19] on input "56628781" at bounding box center [806, 15] width 355 height 28
paste input "9032"
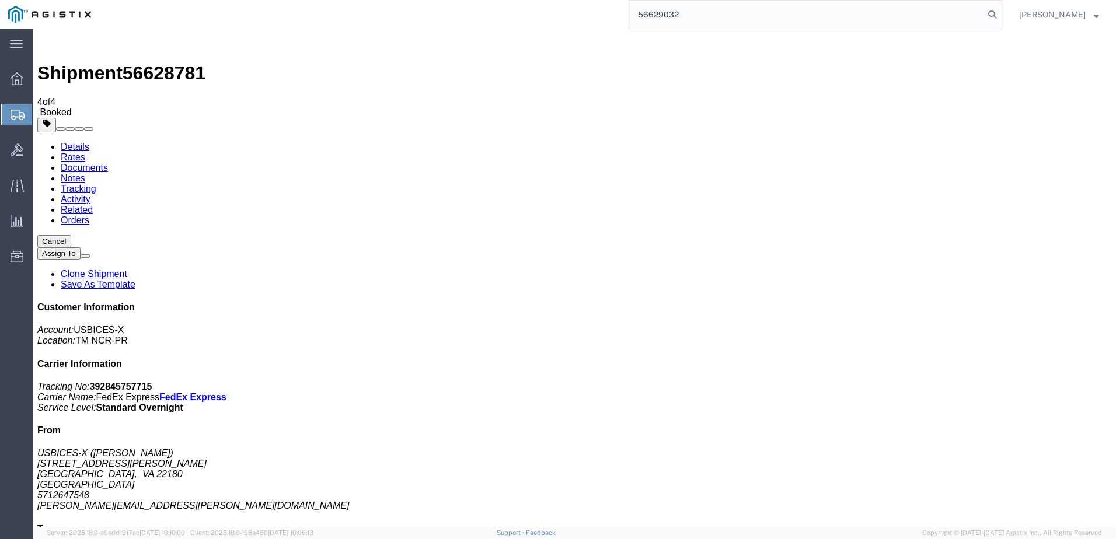
type input "56629032"
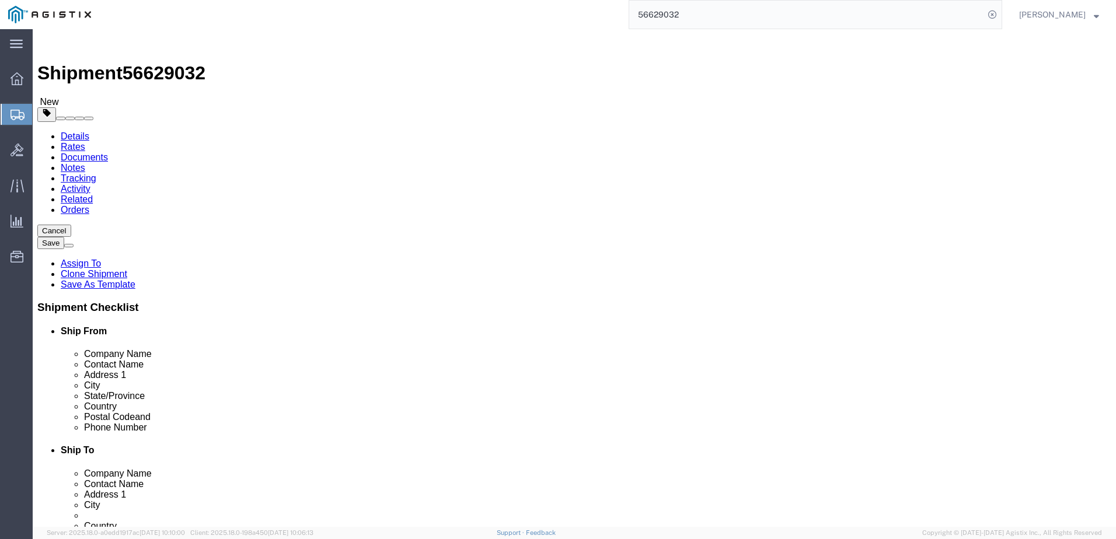
select select "69651"
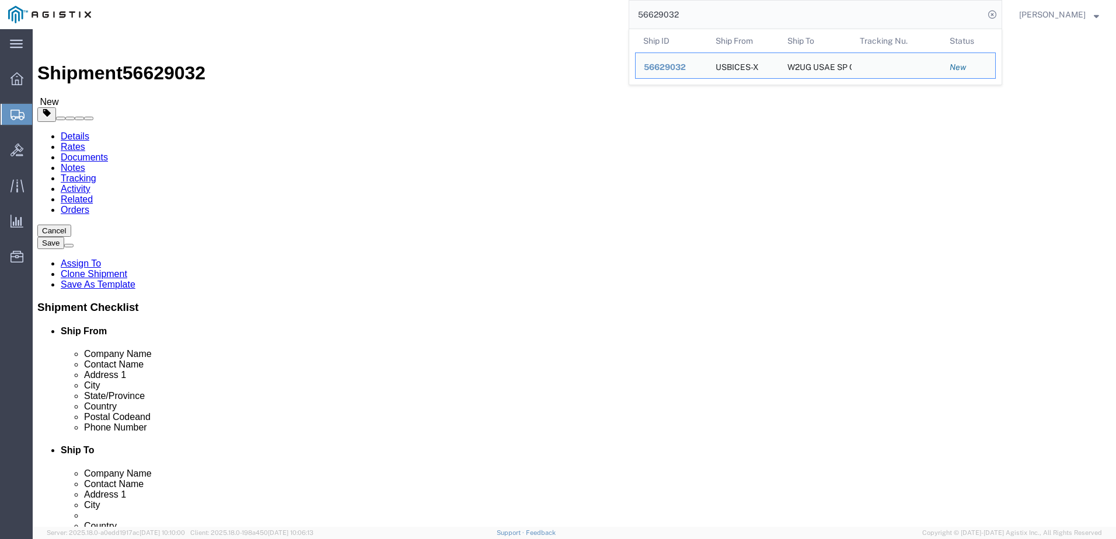
click input "text"
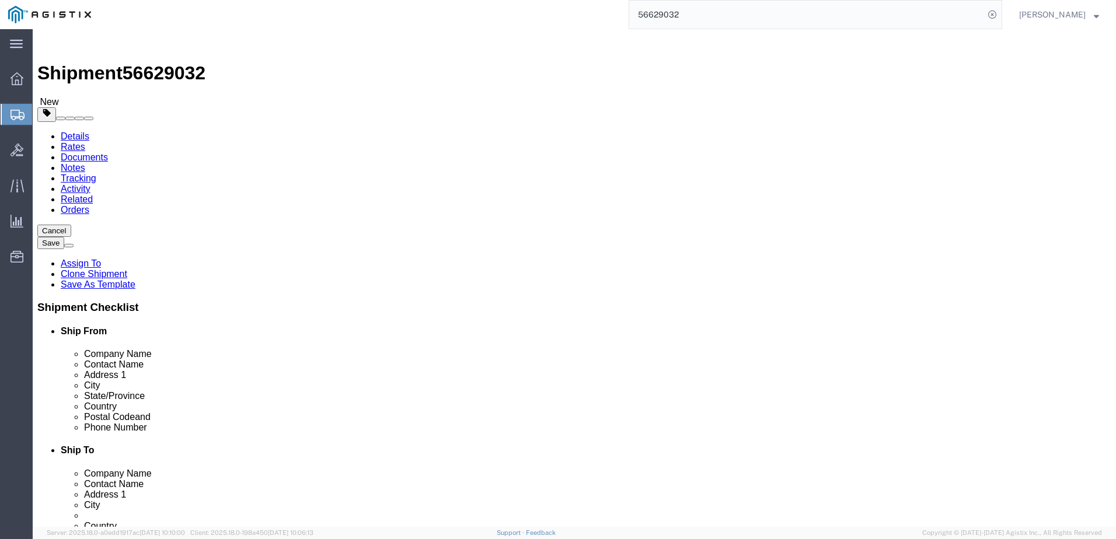
click input "text"
paste input "PANZER KASERNE"
type input "PANZER KASERNE"
click input "text"
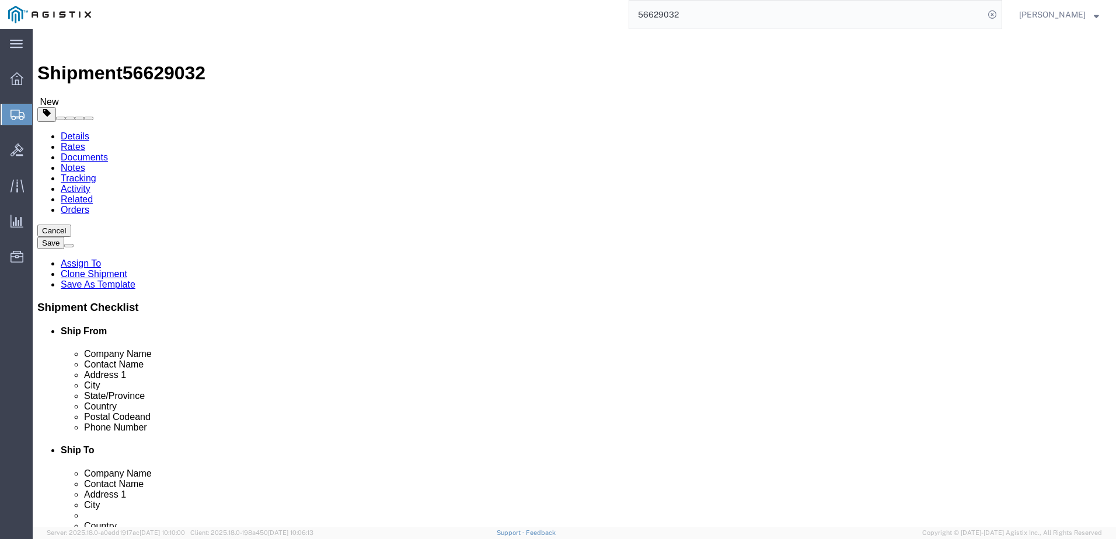
paste input "BLDG 2972"
type input "BLDG 2972"
drag, startPoint x: 645, startPoint y: 282, endPoint x: 578, endPoint y: 288, distance: 67.4
click div "BLDG 2972"
paste input "text"
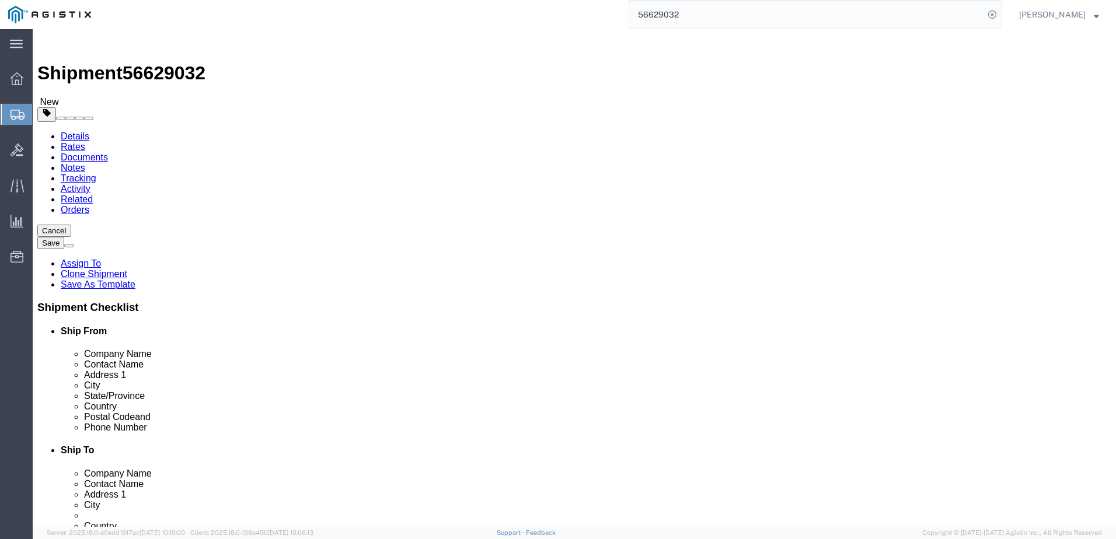
click input "BLDG 2972"
click input "PANZER KASERNE"
paste input "BLDG 2972"
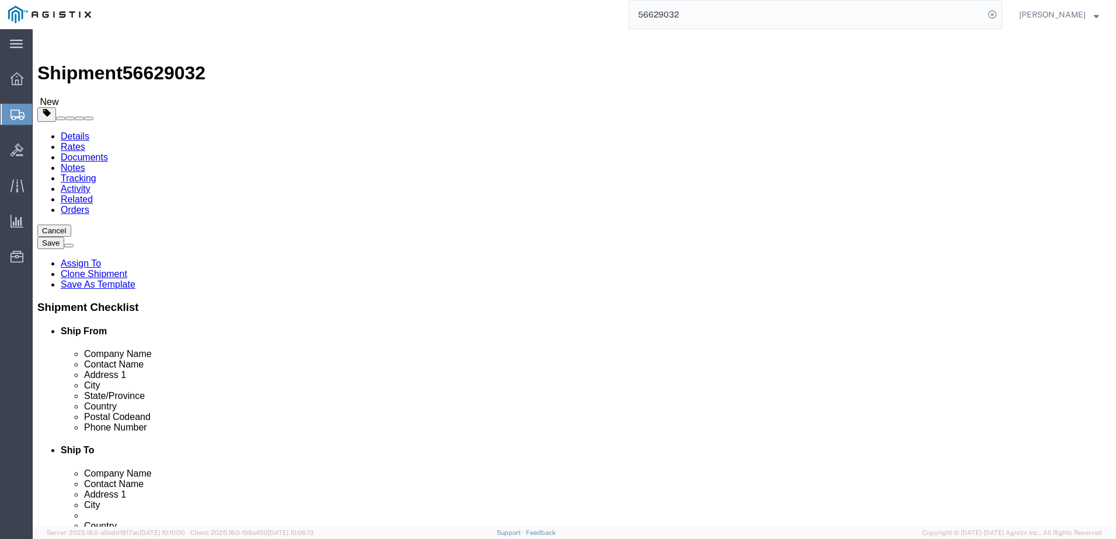
type input "PANZER KASERNE BLDG 2972"
click input "[GEOGRAPHIC_DATA]"
paste input "TUTTGART BOEBLINGEN"
click input "STUTTGART BOEBLINGEN"
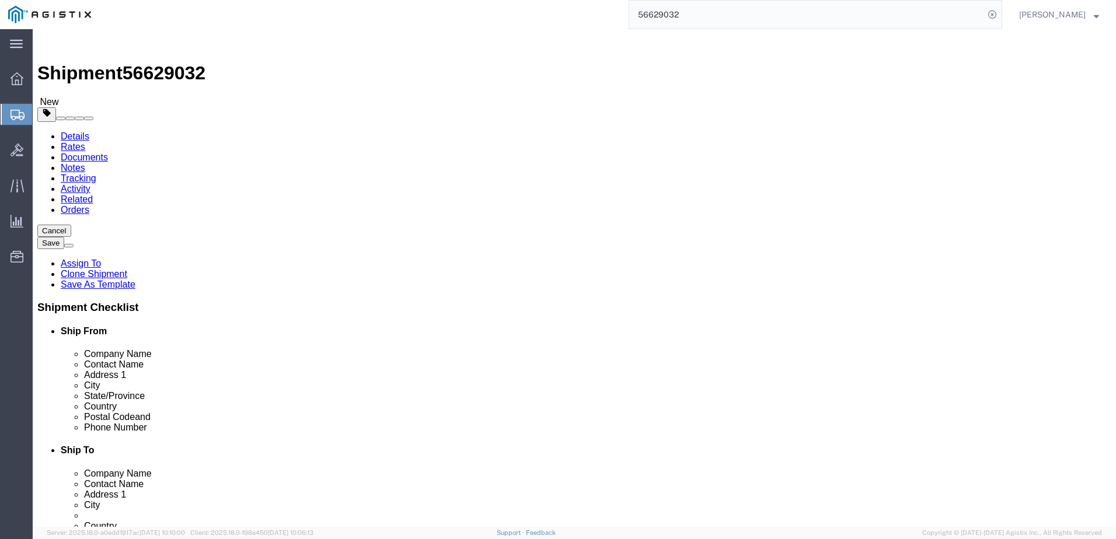
click input "STUTTGART BOEBLINGEN"
type input "STUTTGART BOEBLINGEN"
drag, startPoint x: 515, startPoint y: 330, endPoint x: 603, endPoint y: 337, distance: 89.0
click div "State/Province Select Select [GEOGRAPHIC_DATA] [GEOGRAPHIC_DATA] [GEOGRAPHIC_DA…"
drag, startPoint x: 603, startPoint y: 337, endPoint x: 633, endPoint y: 331, distance: 30.2
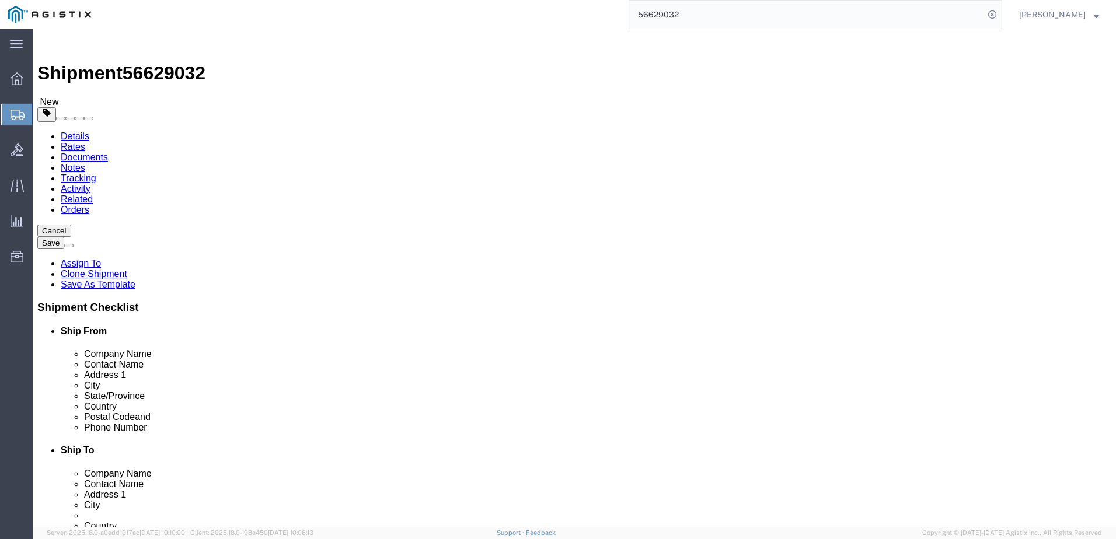
type input "de"
click input "text"
paste input "STUTTGART BOEBLINGEN DE"
type input "STUTTGART BOEBLINGEN DE"
click input "71032"
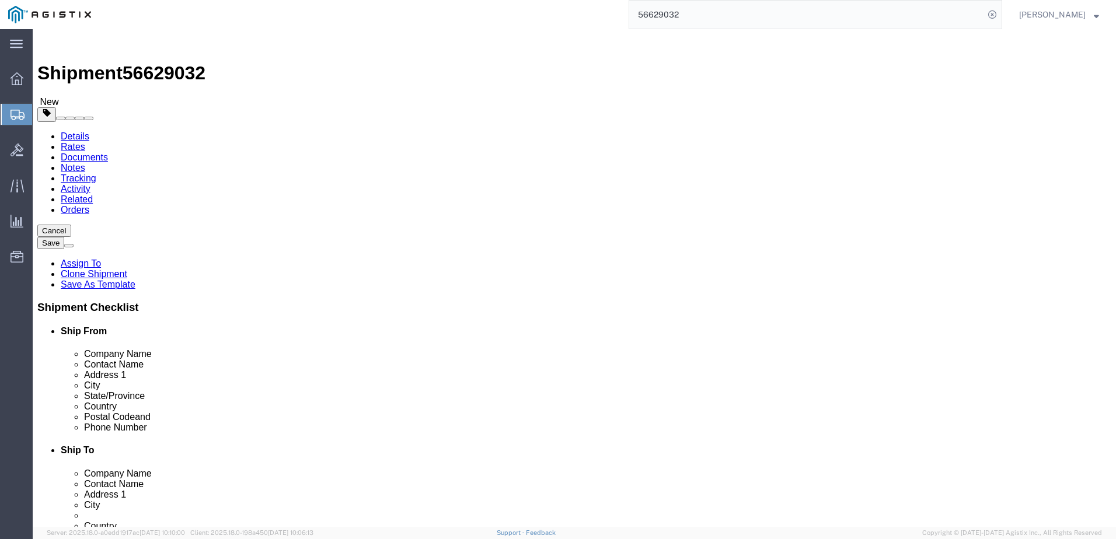
click input "71032"
click input "text"
click div "Postal Code 71032"
click input "text"
paste input "[PERSON_NAME][EMAIL_ADDRESS][DOMAIN_NAME]"
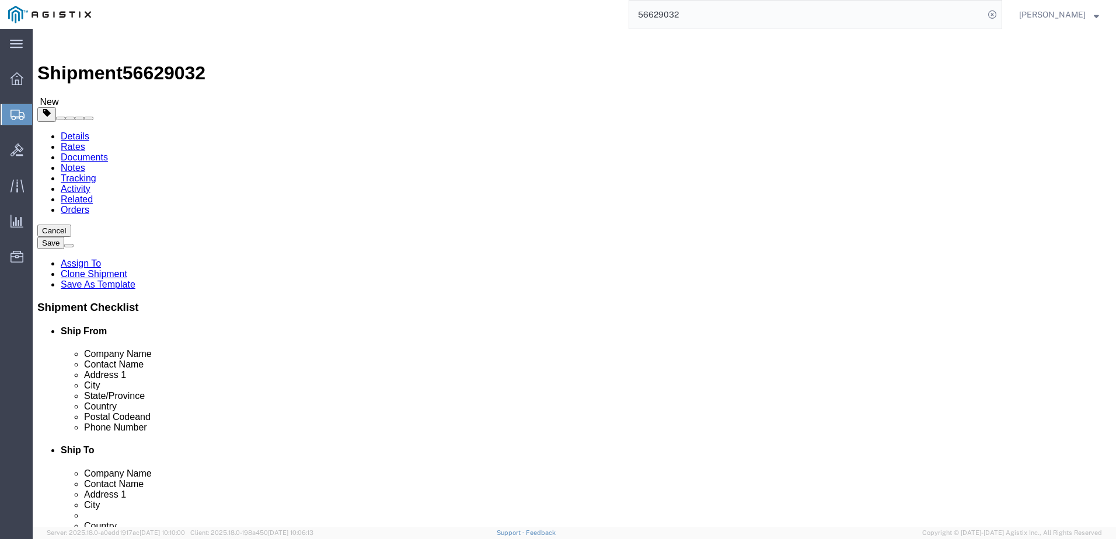
click input "[PERSON_NAME][EMAIL_ADDRESS][DOMAIN_NAME]"
type input "[PERSON_NAME][EMAIL_ADDRESS][DOMAIN_NAME]"
click input "text"
paste input "[PHONE_NUMBER]"
type input "[PHONE_NUMBER]"
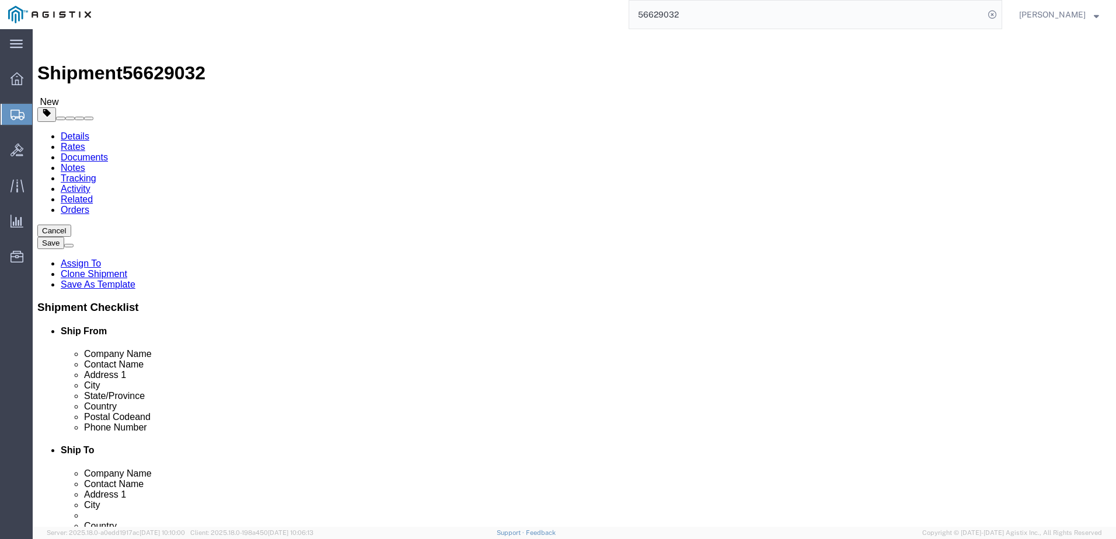
click div "Please fix the following errors Ship From Location Location TM NCR WH Select My…"
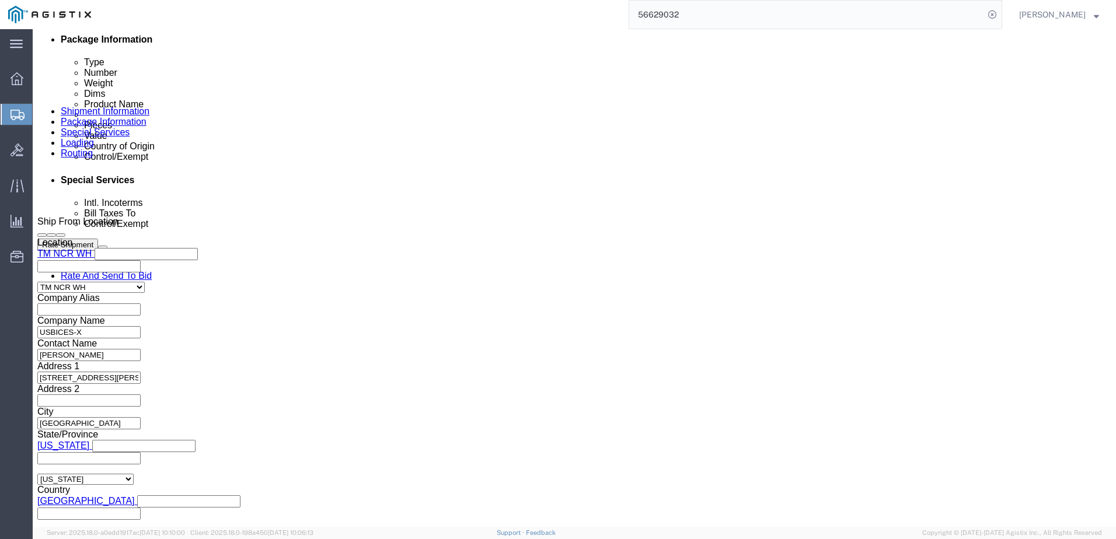
scroll to position [700, 0]
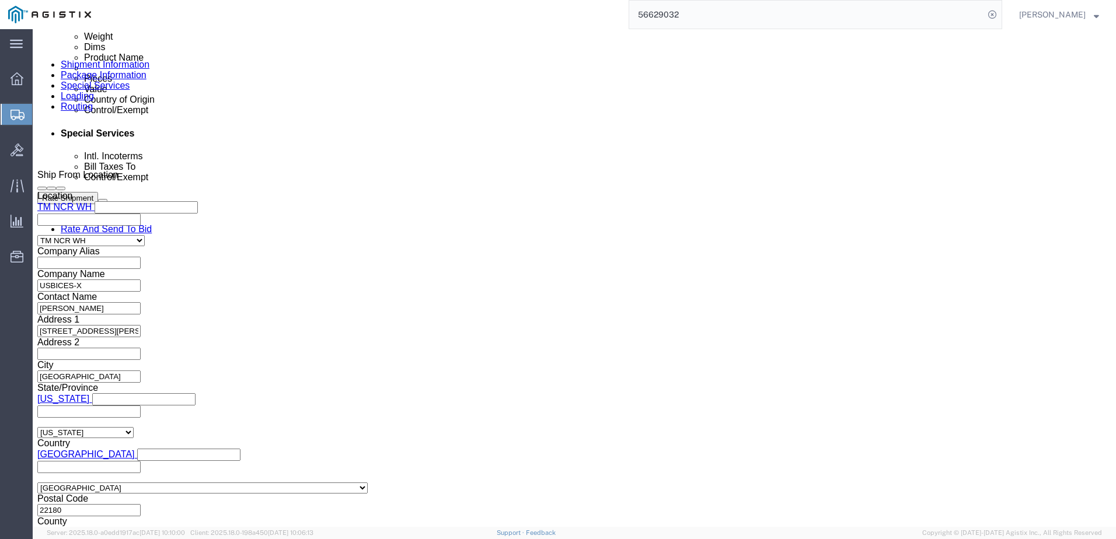
click button "Continue"
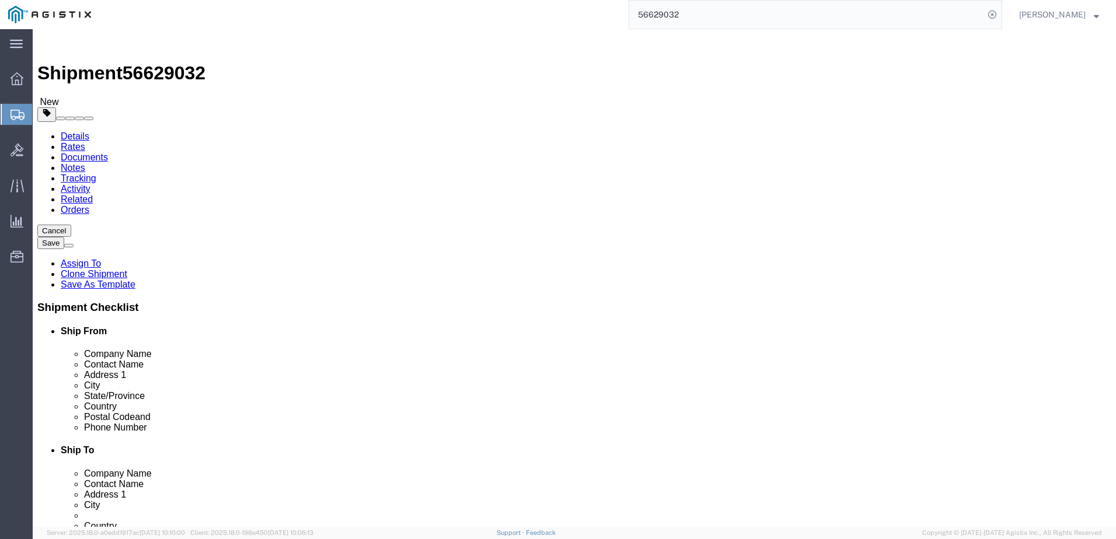
click link "Shipment Information"
click input "text"
paste input "[PERSON_NAME]"
type input "[PERSON_NAME]"
click span "56629032"
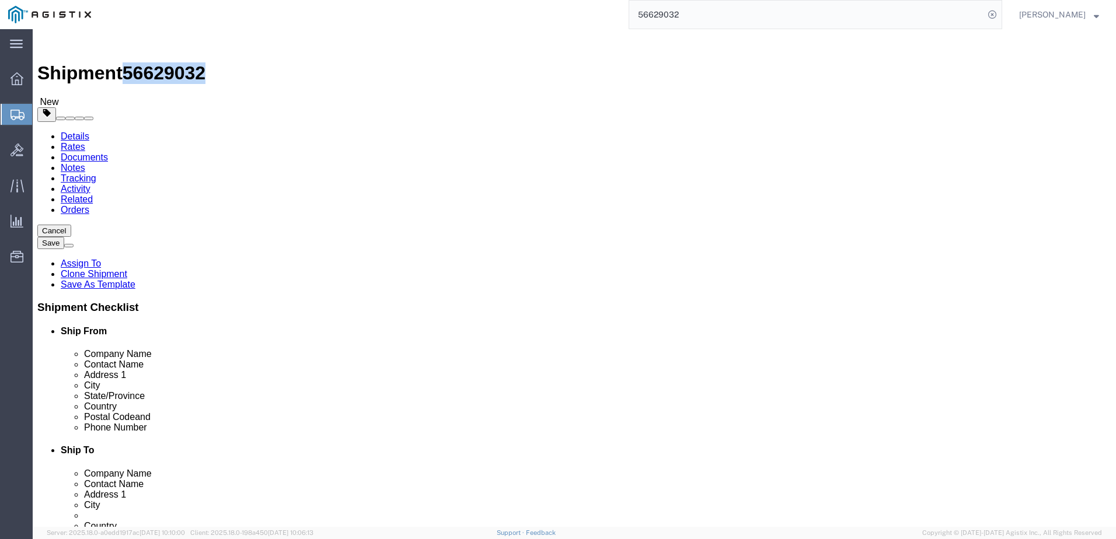
click span "56629032"
click h1 "Shipment 56629032"
drag, startPoint x: 32, startPoint y: 12, endPoint x: 162, endPoint y: 20, distance: 130.4
click div "Shipment 56629032 New"
copy h1 "Shipment 56629032"
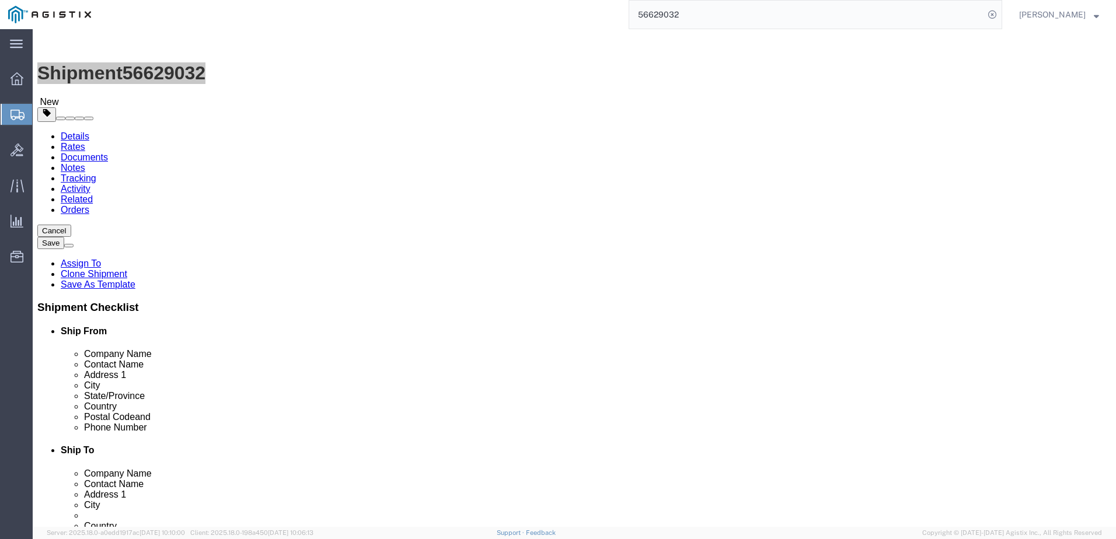
drag, startPoint x: 326, startPoint y: 5, endPoint x: 176, endPoint y: 1, distance: 150.0
click at [326, 5] on div "56629032" at bounding box center [550, 14] width 903 height 29
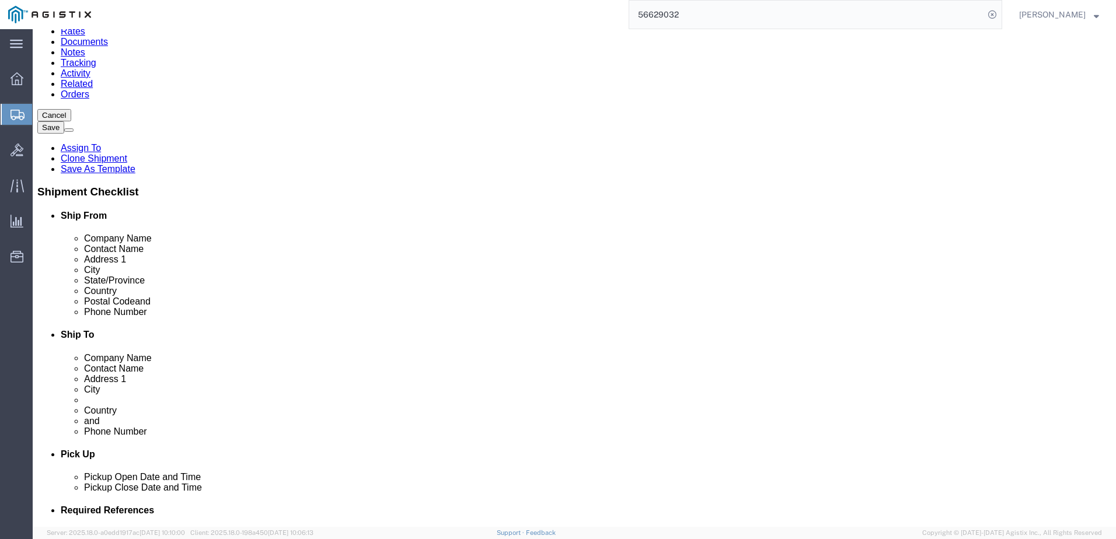
scroll to position [117, 0]
click icon
click div
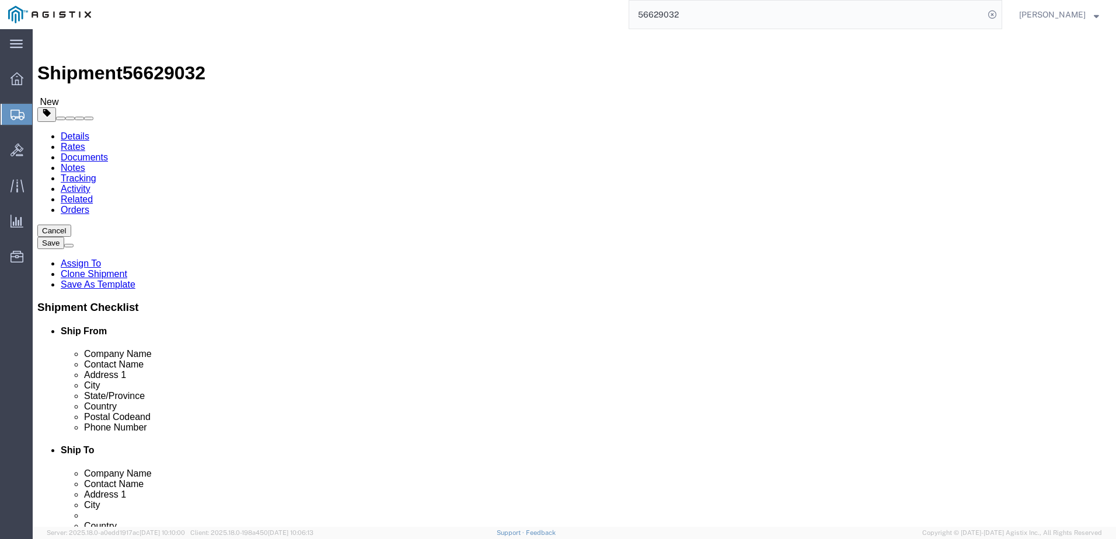
click input "text"
type input "20"
type input "18"
type input "25"
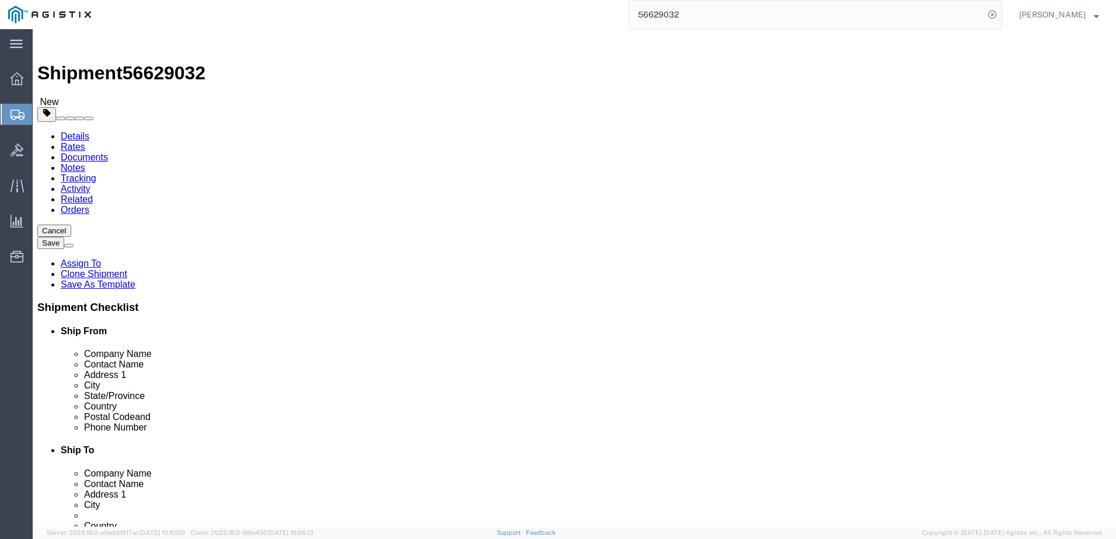
type input "39"
click div "Previous Continue"
click button "Save"
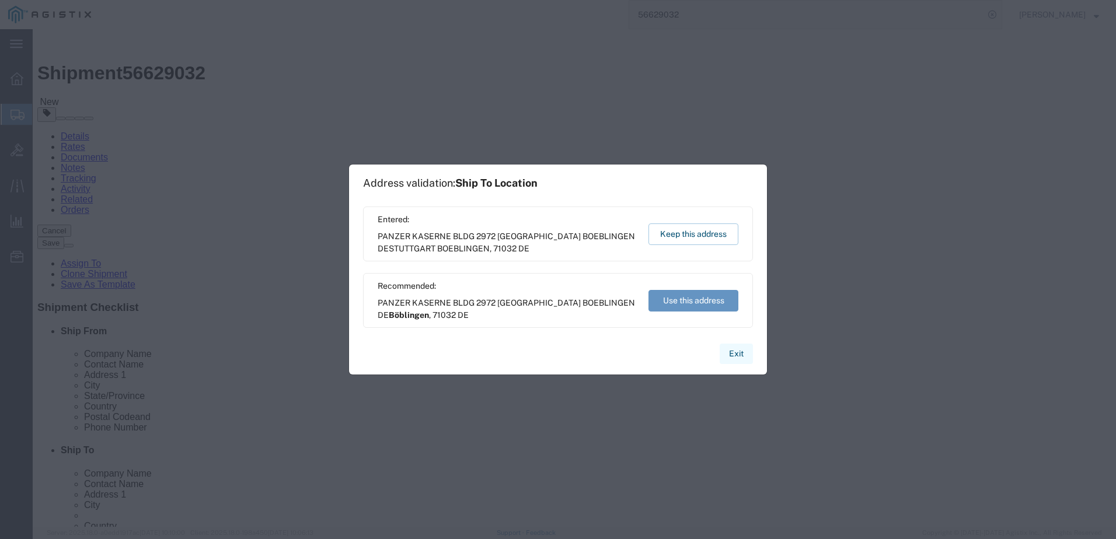
click at [726, 357] on button "Exit" at bounding box center [736, 354] width 33 height 20
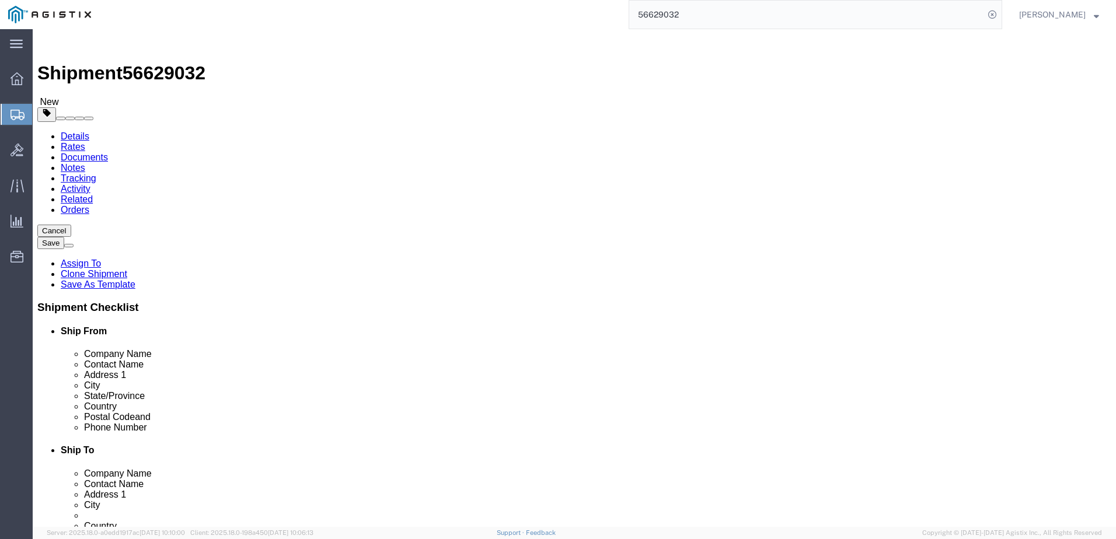
click button "Save"
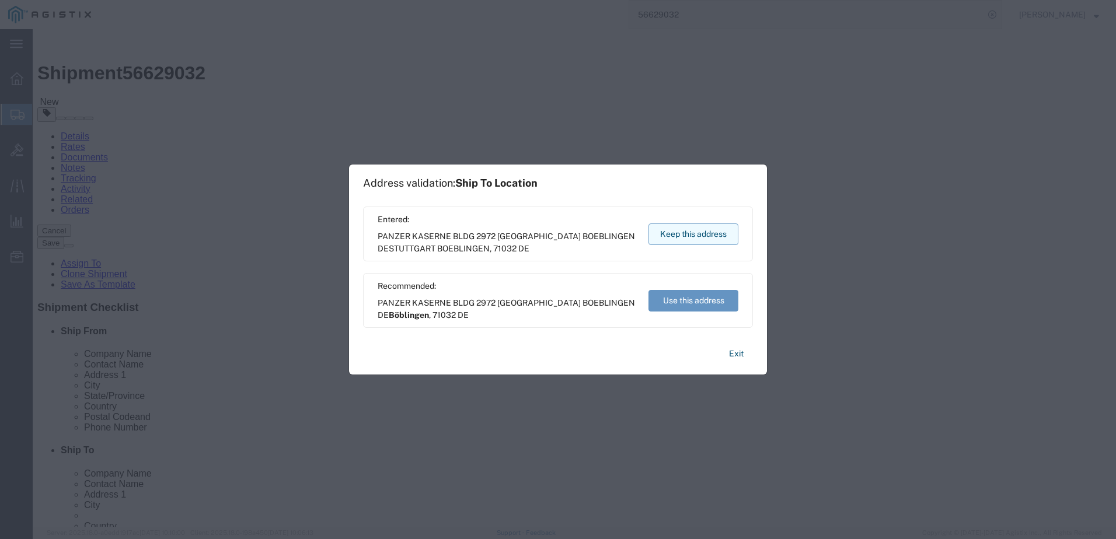
click at [708, 227] on button "Keep this address" at bounding box center [693, 235] width 90 height 22
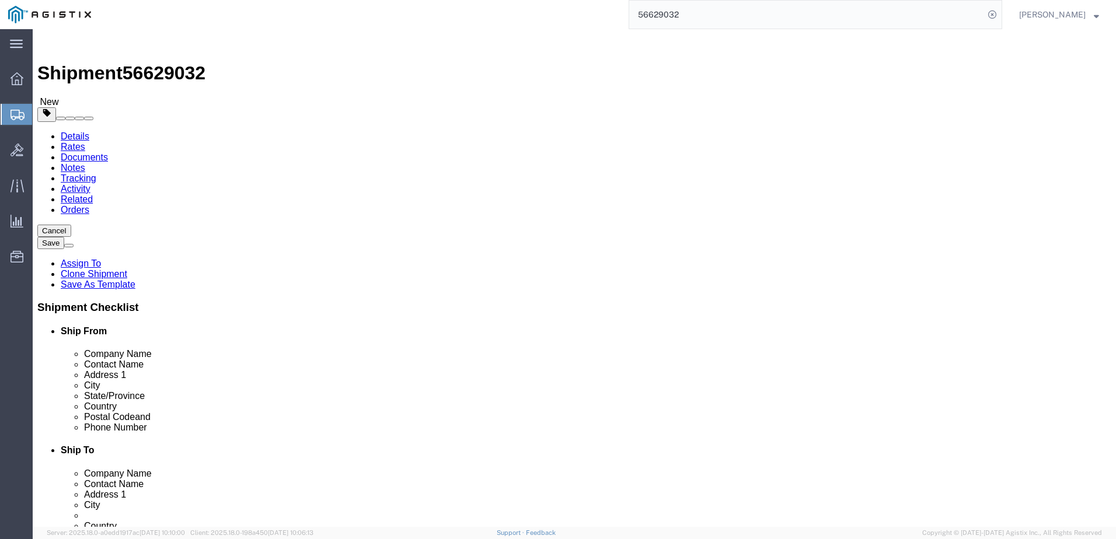
click at [19, 106] on div at bounding box center [17, 114] width 33 height 21
